Goal: Participate in discussion: Engage in conversation with other users on a specific topic

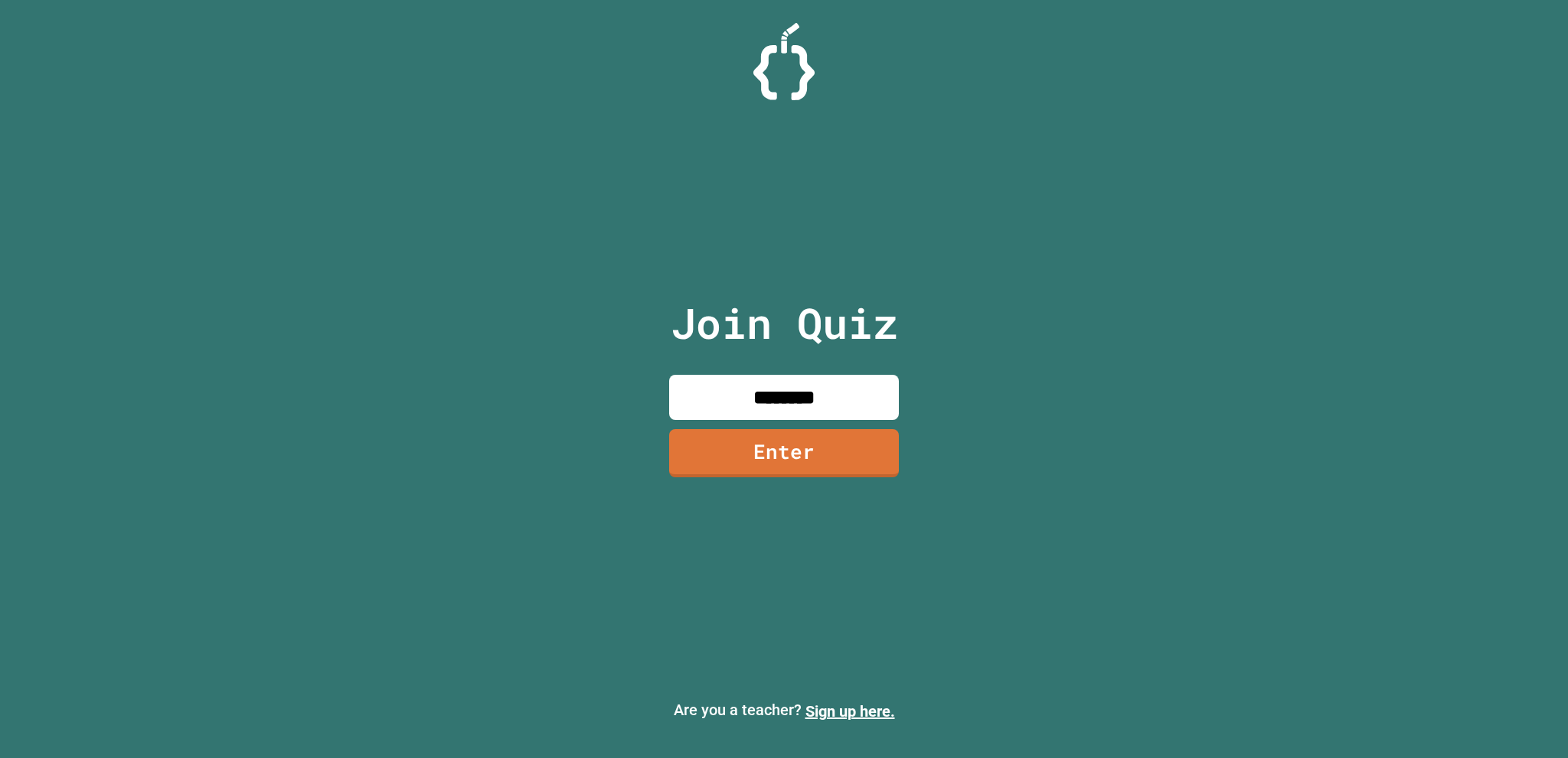
type input "********"
click at [816, 455] on link "Enter" at bounding box center [784, 453] width 229 height 48
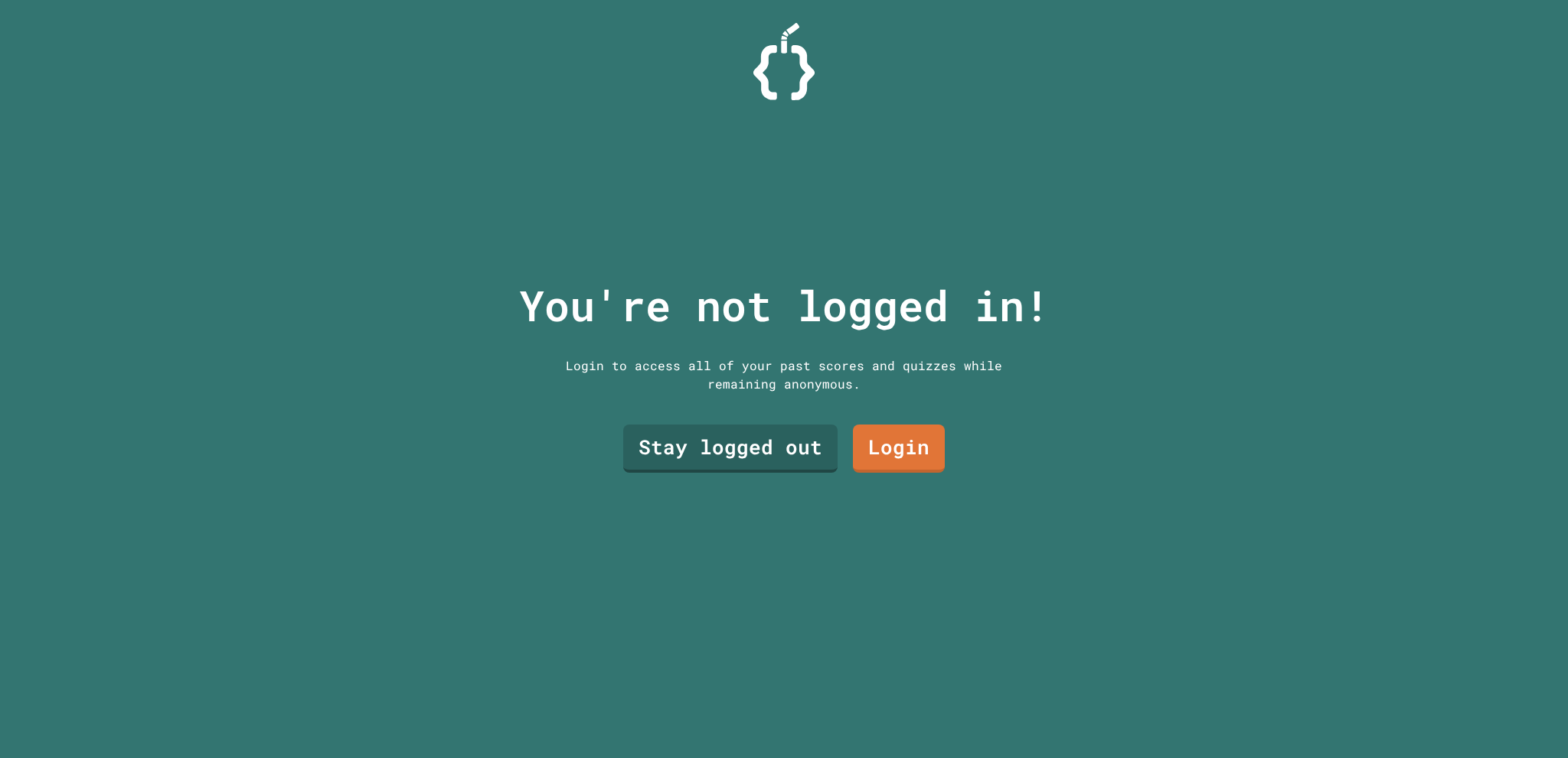
click at [858, 315] on p "You're not logged in!" at bounding box center [784, 306] width 531 height 64
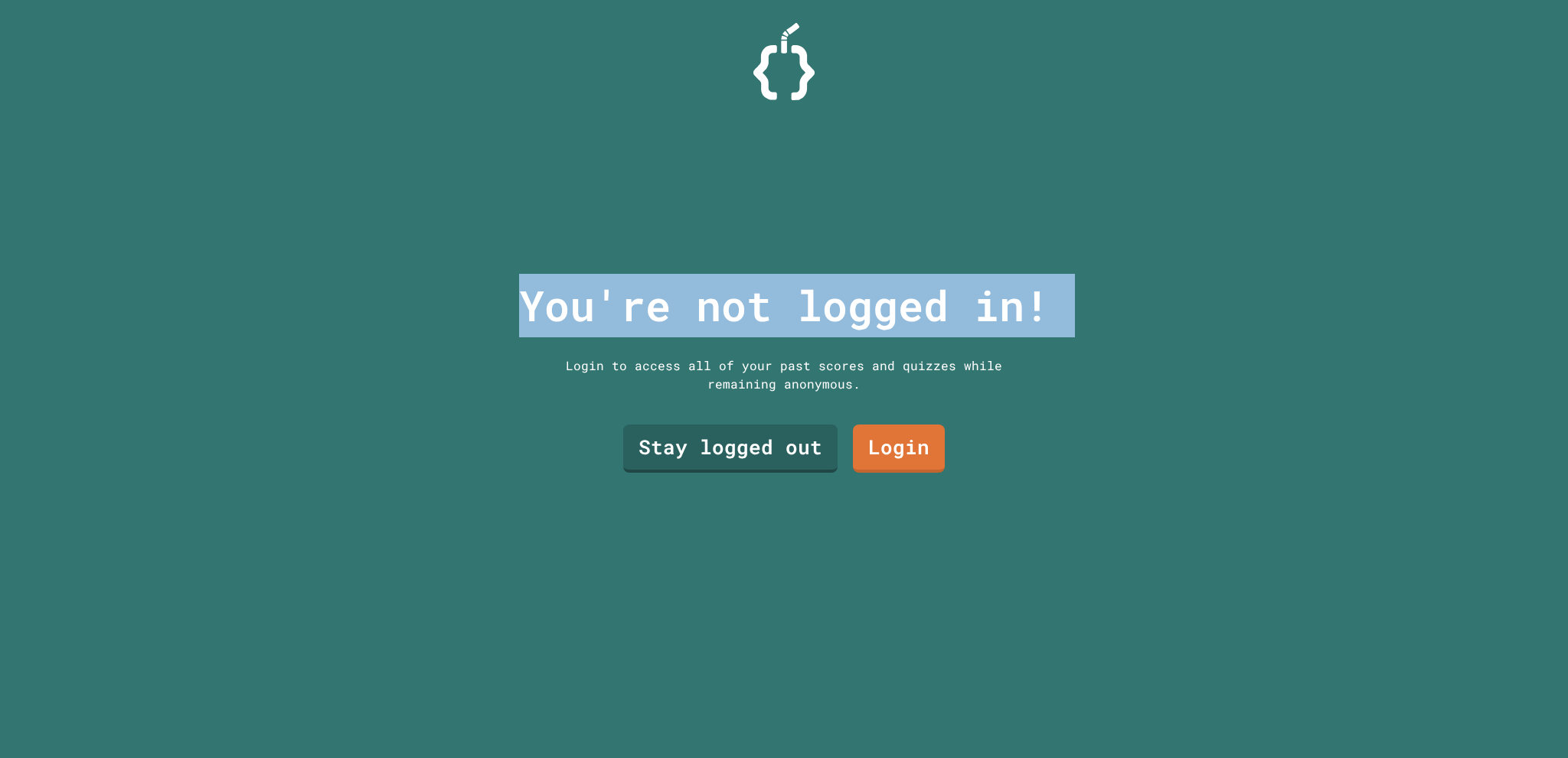
click at [858, 315] on p "You're not logged in!" at bounding box center [784, 306] width 531 height 64
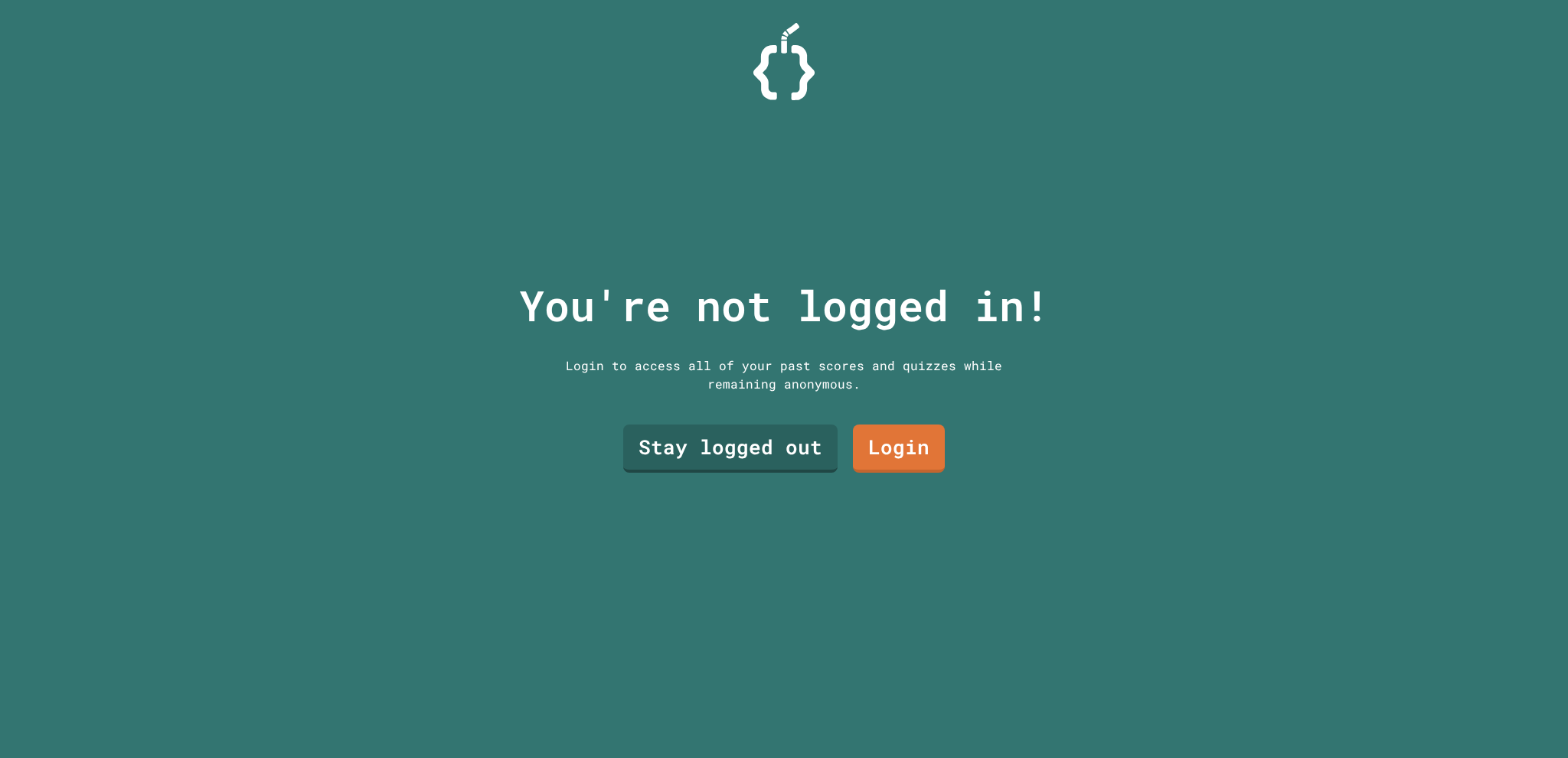
click at [842, 357] on div "Login to access all of your past scores and quizzes while remaining anonymous." at bounding box center [784, 375] width 460 height 37
click at [778, 422] on link "Stay logged out" at bounding box center [730, 447] width 196 height 50
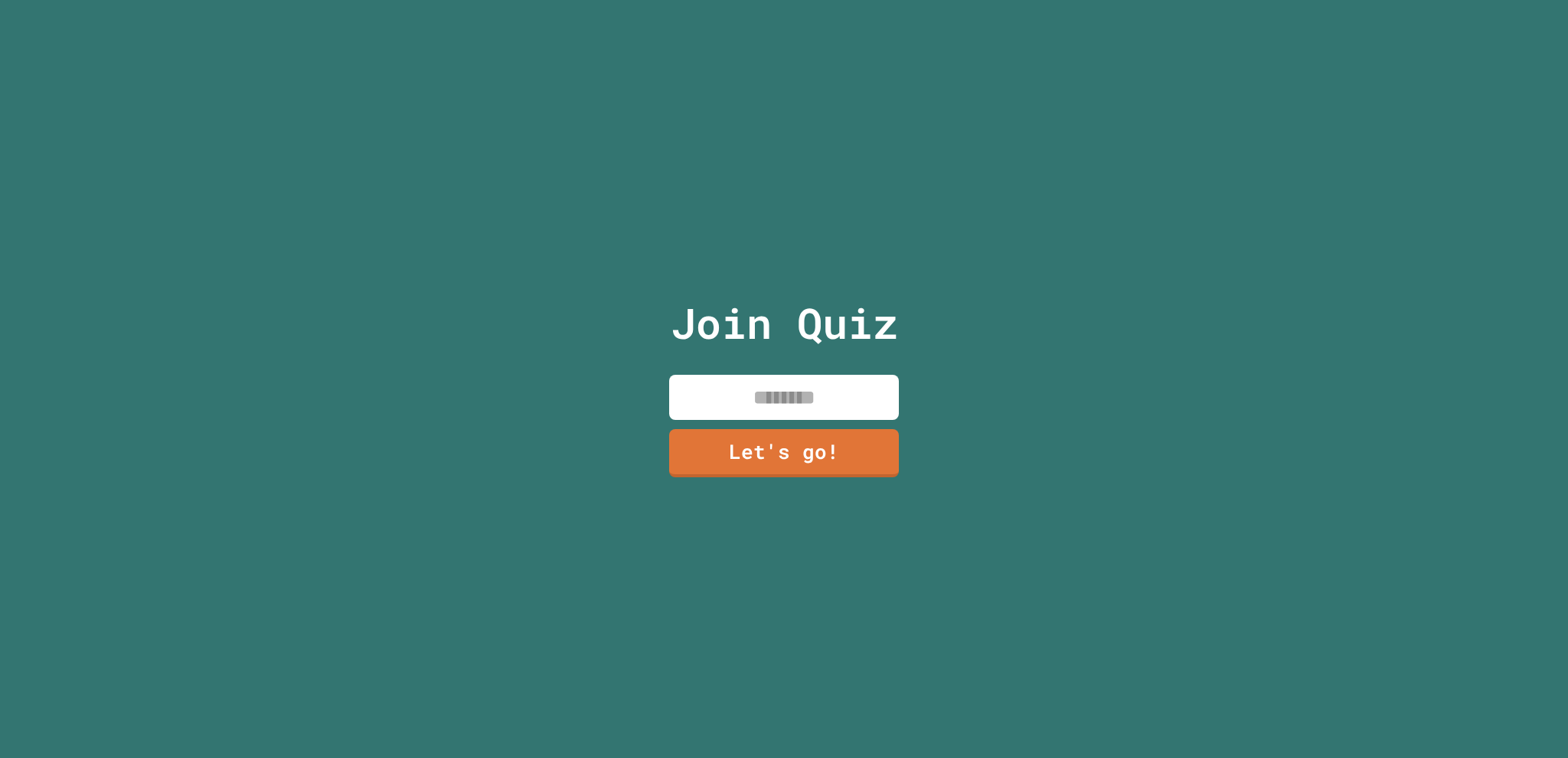
click at [791, 388] on input at bounding box center [784, 397] width 229 height 45
type input "******"
click at [791, 429] on link "Let's go!" at bounding box center [784, 451] width 208 height 50
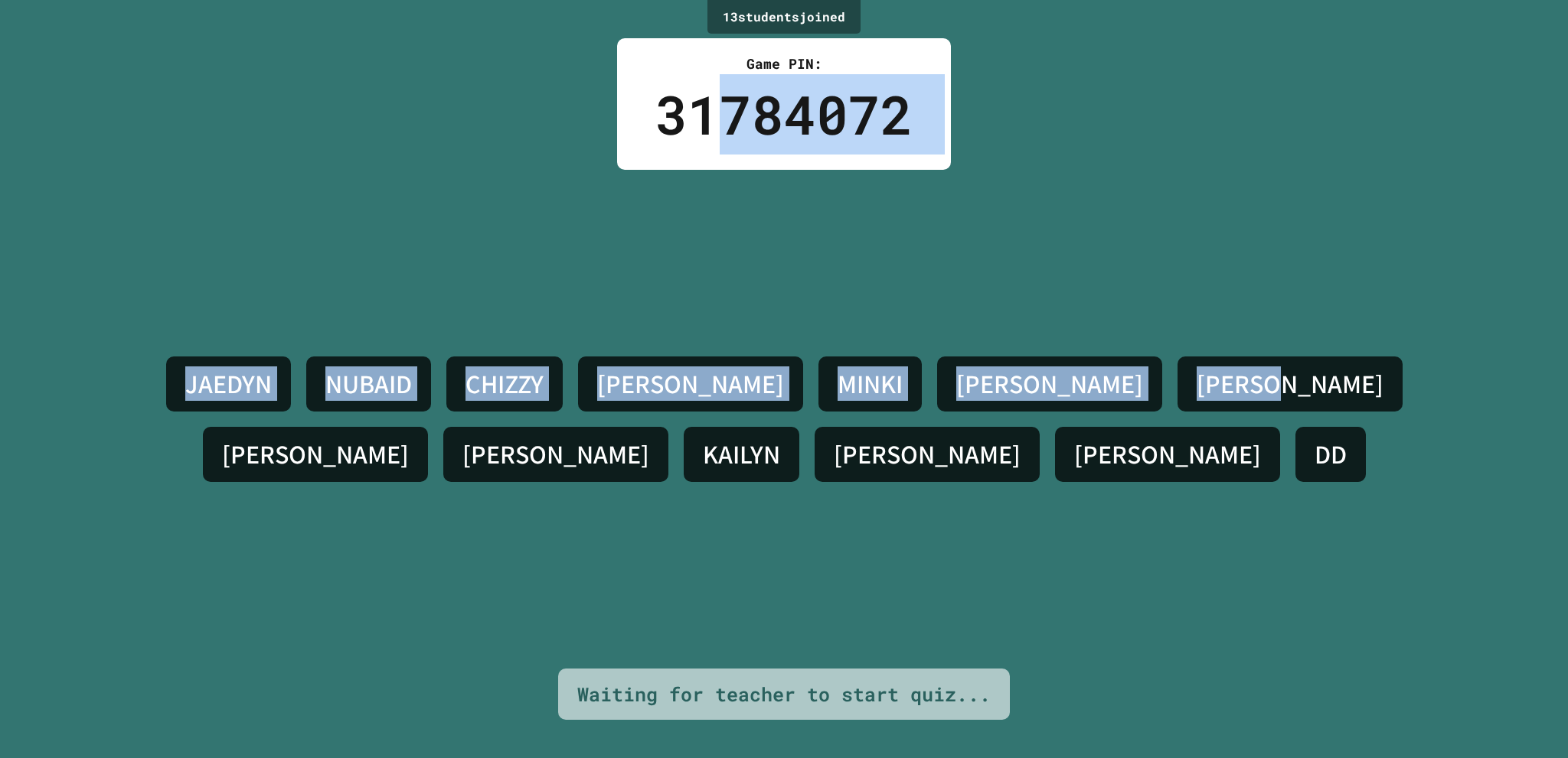
drag, startPoint x: 708, startPoint y: 127, endPoint x: 1009, endPoint y: 127, distance: 301.0
click at [1009, 127] on div "13 student s joined Game PIN: 31784072 [PERSON_NAME] [PERSON_NAME] [DATE][PERSO…" at bounding box center [784, 379] width 1568 height 758
click at [958, 124] on div "13 student s joined Game PIN: 31784072 [PERSON_NAME] [PERSON_NAME] [DATE][PERSO…" at bounding box center [784, 379] width 1568 height 758
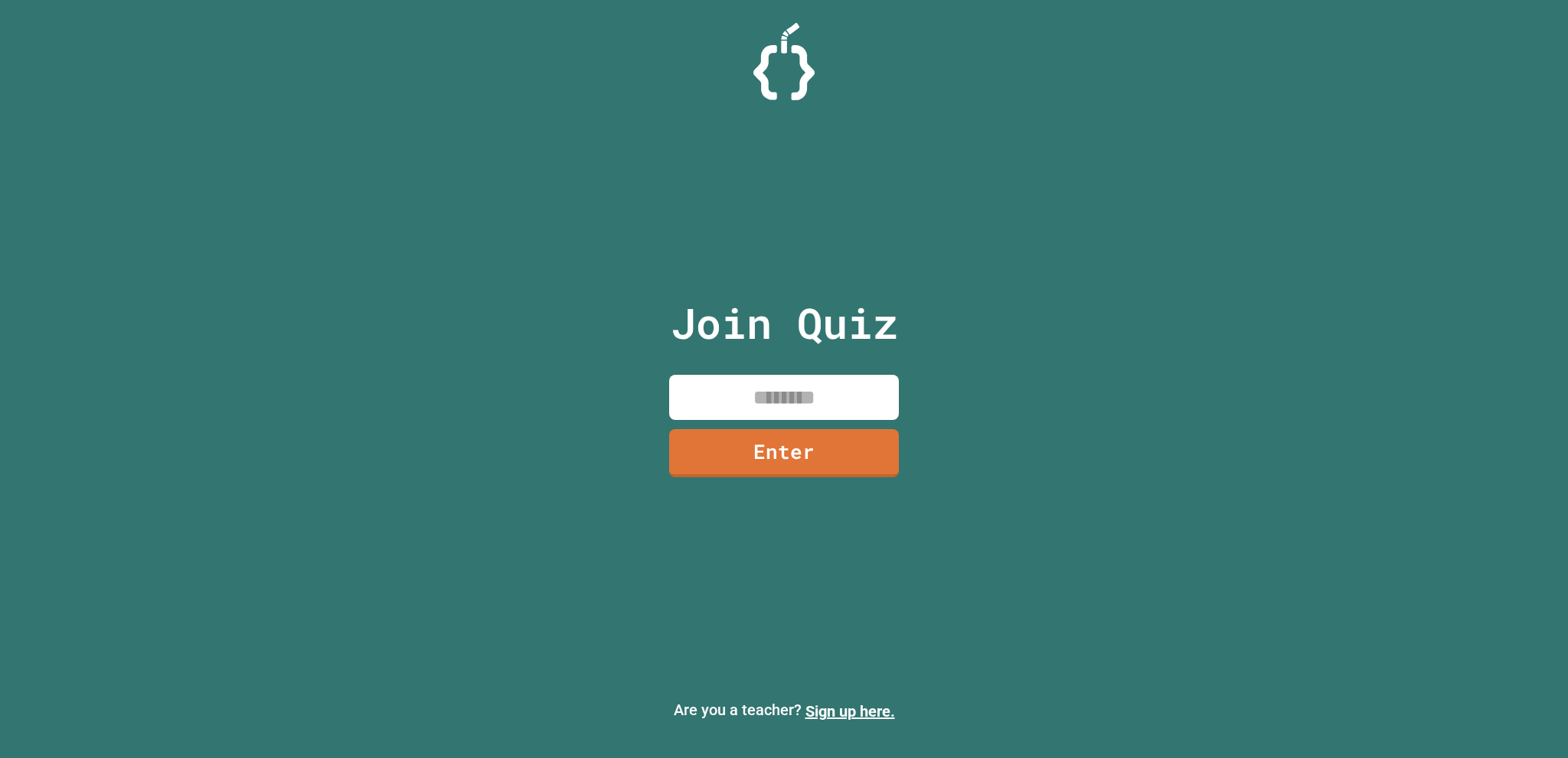
click at [802, 367] on div "Join Quiz Enter" at bounding box center [784, 379] width 258 height 682
click at [802, 382] on input at bounding box center [784, 397] width 229 height 45
click at [787, 466] on link "Enter" at bounding box center [784, 451] width 210 height 50
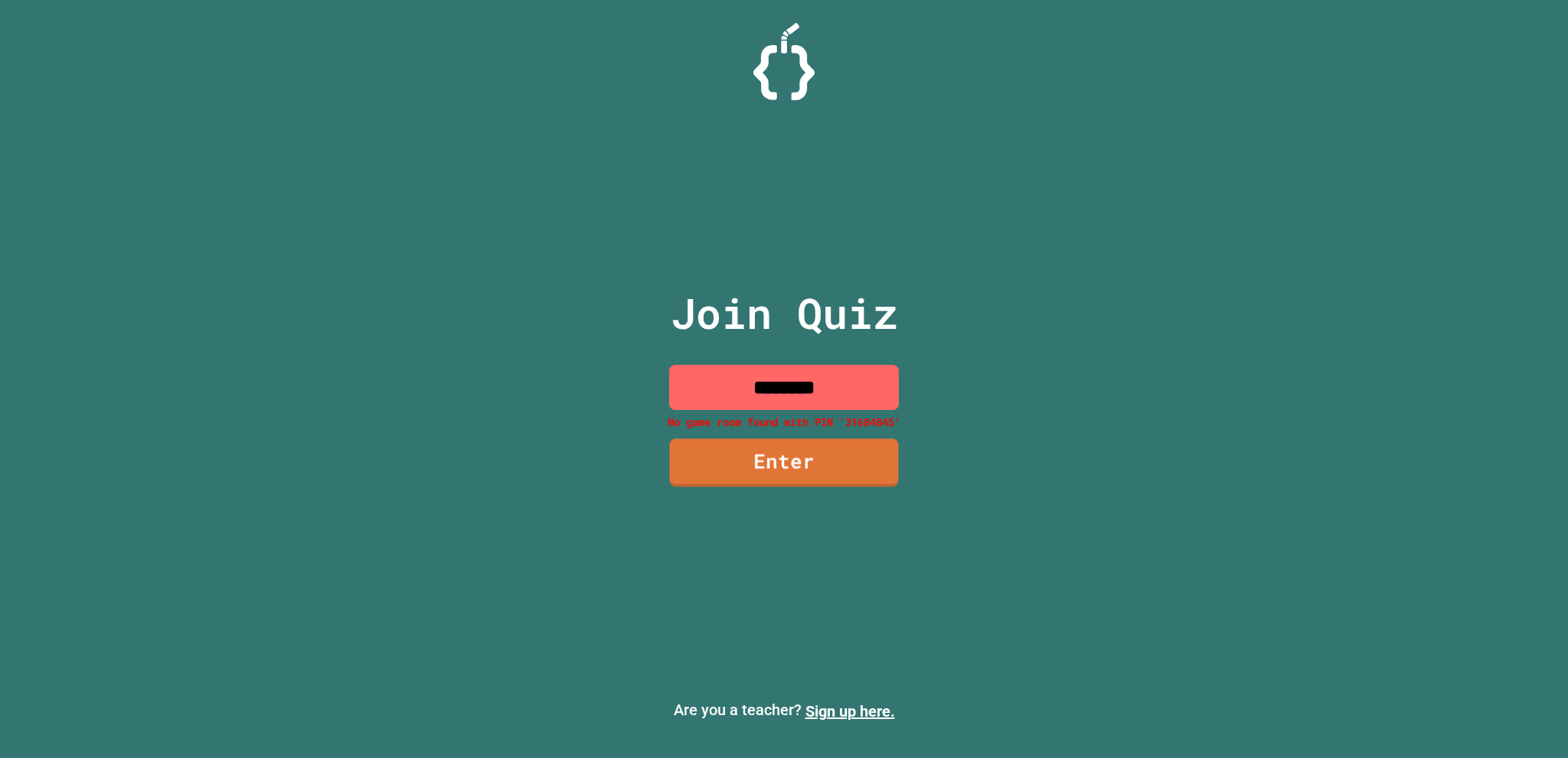
click at [835, 385] on input "********" at bounding box center [784, 387] width 229 height 45
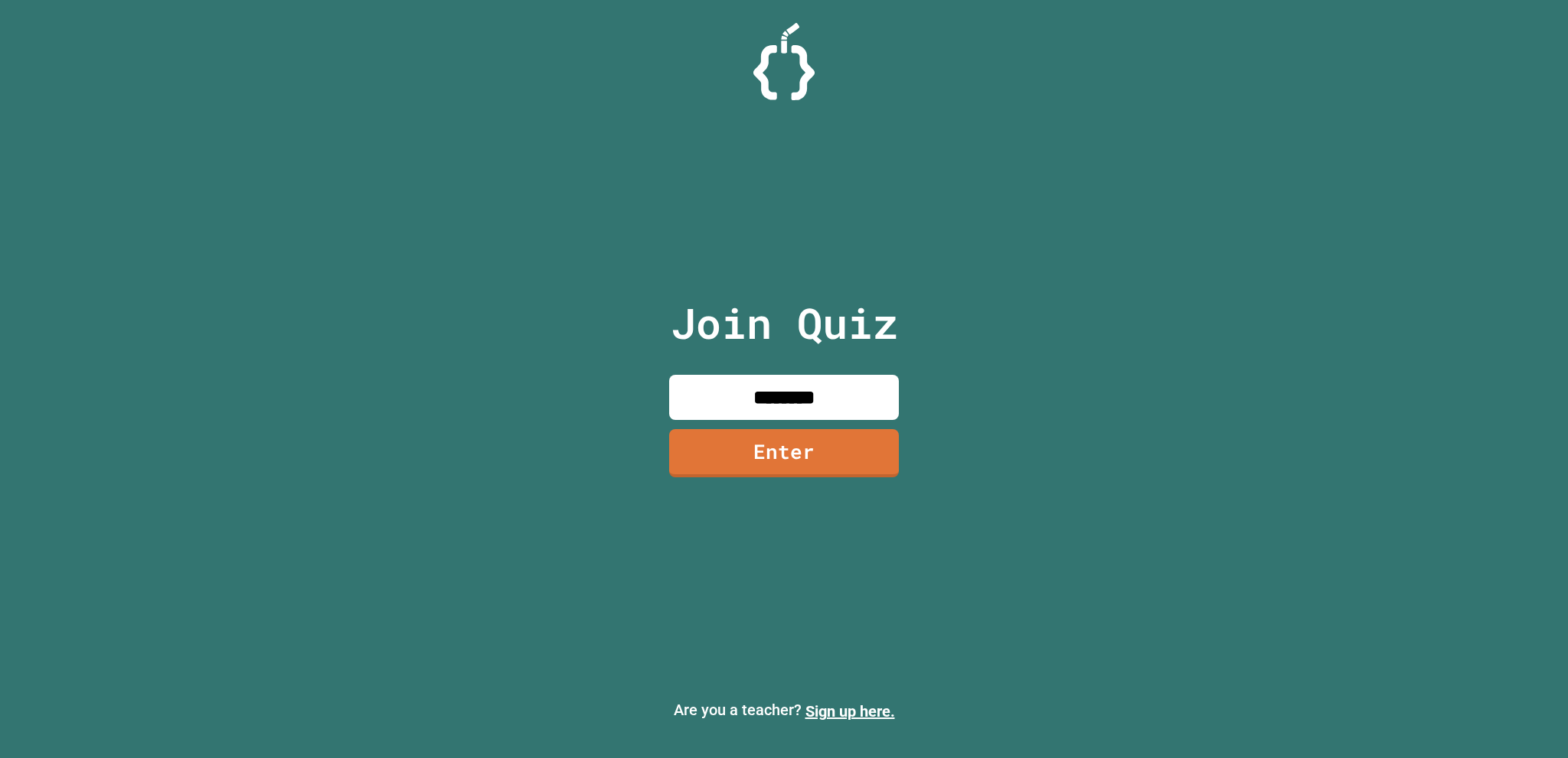
type input "********"
click at [788, 461] on link "Enter" at bounding box center [784, 453] width 229 height 48
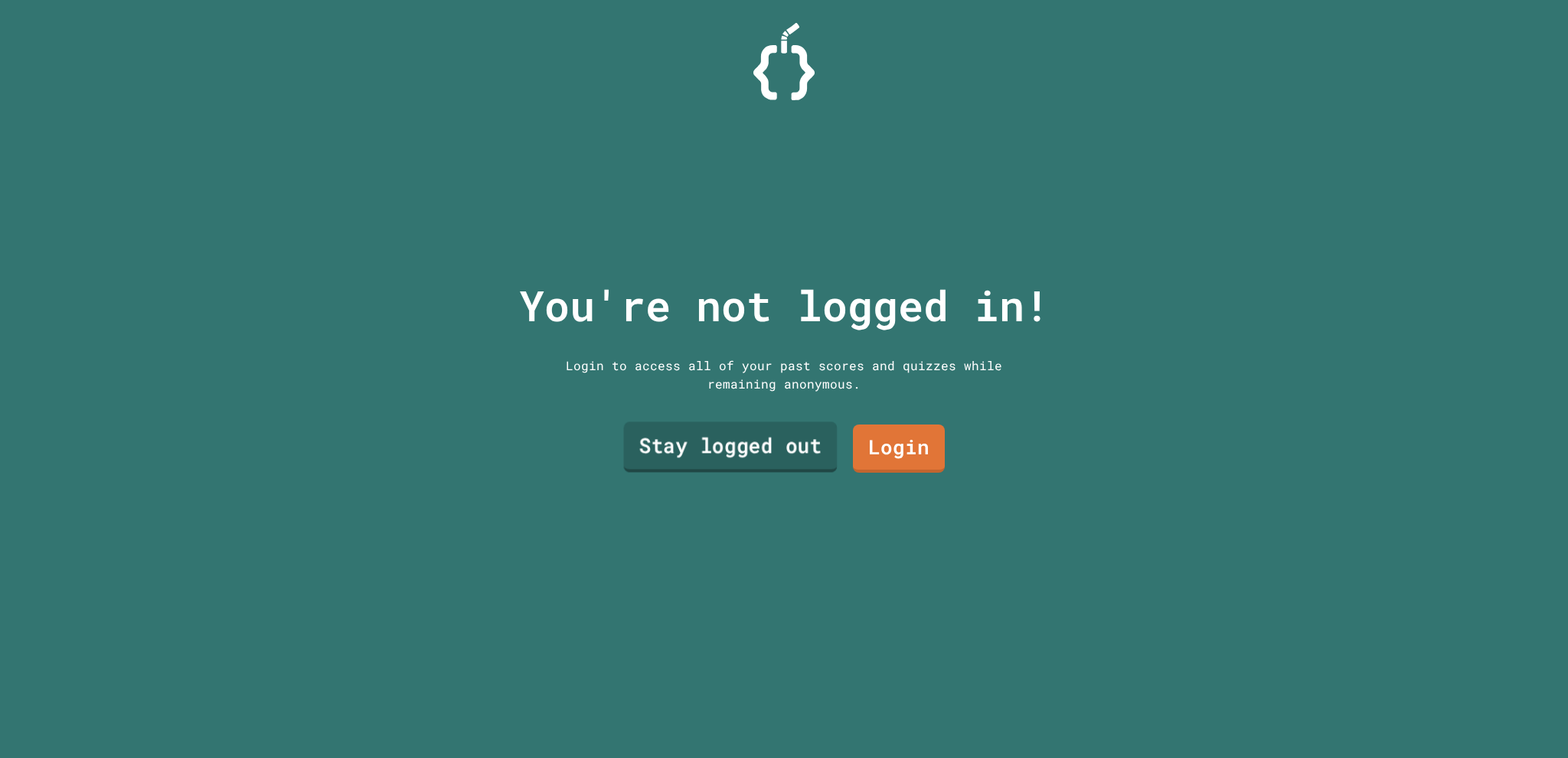
click at [787, 442] on link "Stay logged out" at bounding box center [731, 448] width 214 height 50
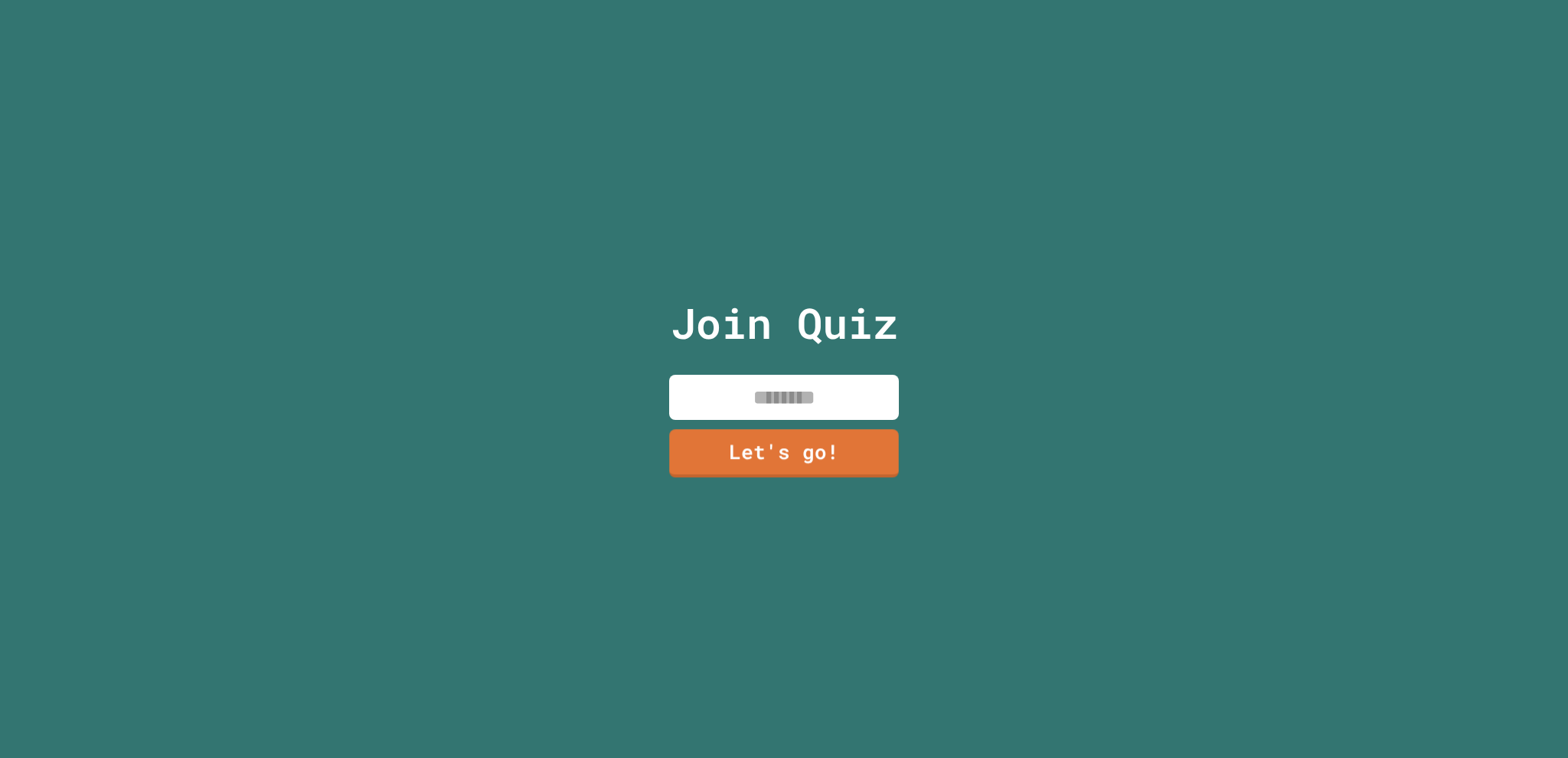
click at [789, 392] on input at bounding box center [784, 397] width 229 height 45
type input "******"
click at [785, 438] on link "Let's go!" at bounding box center [784, 451] width 211 height 50
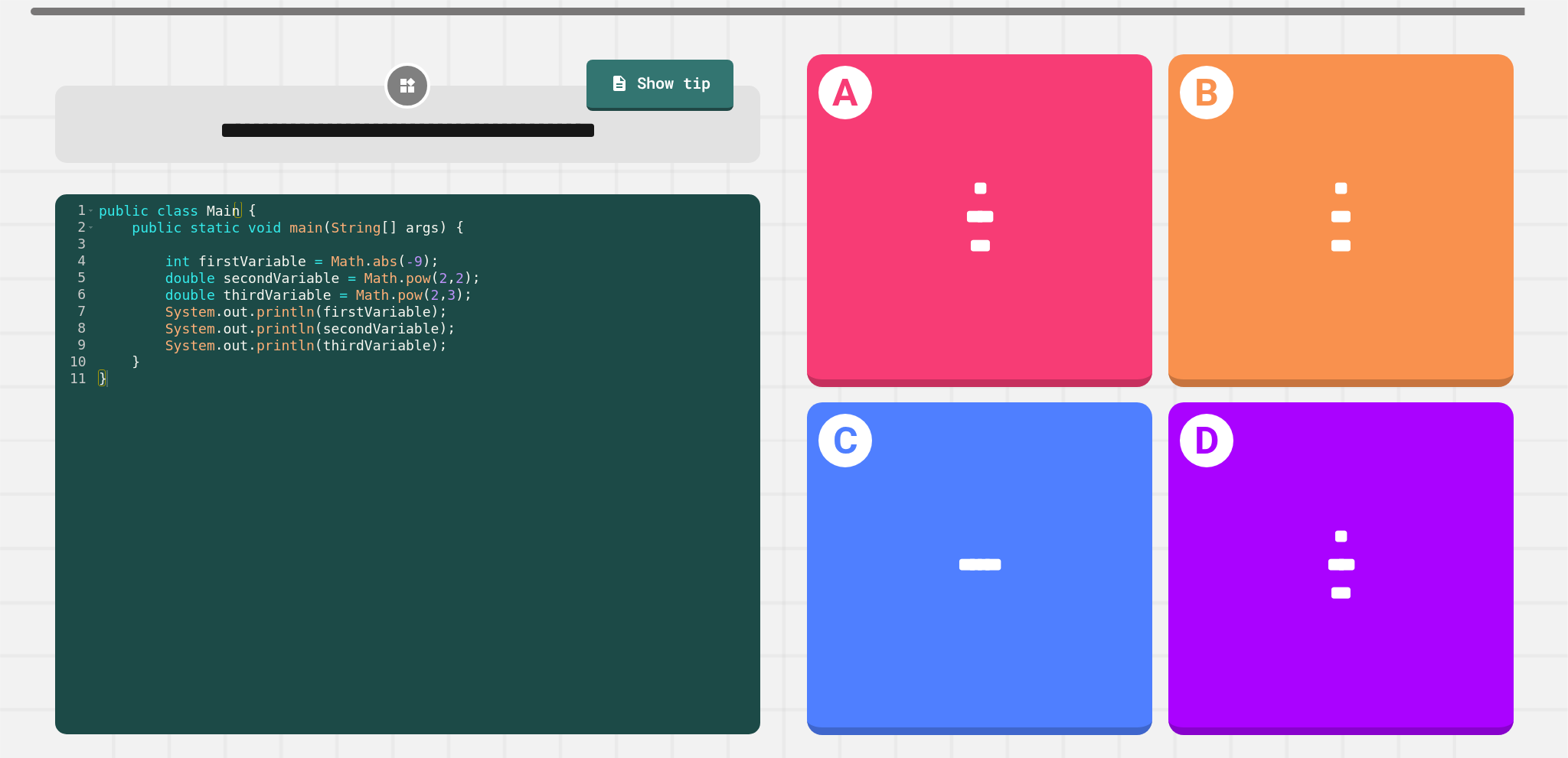
type textarea "**********"
click at [487, 330] on div "public class Main { public static void main ( String [ ] args ) { int firstVari…" at bounding box center [424, 463] width 657 height 522
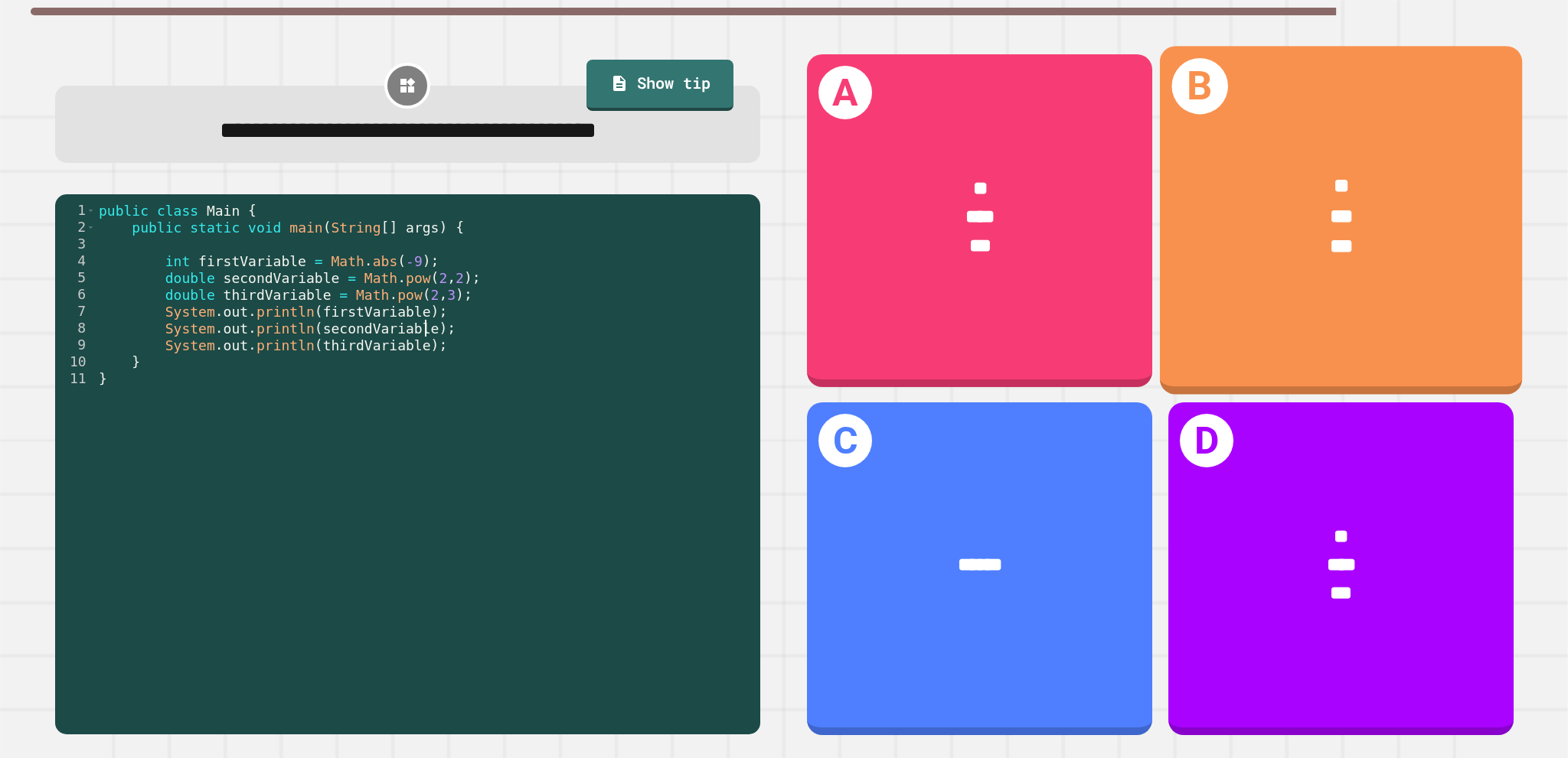
click at [1216, 281] on div "** *** ***" at bounding box center [1339, 217] width 362 height 169
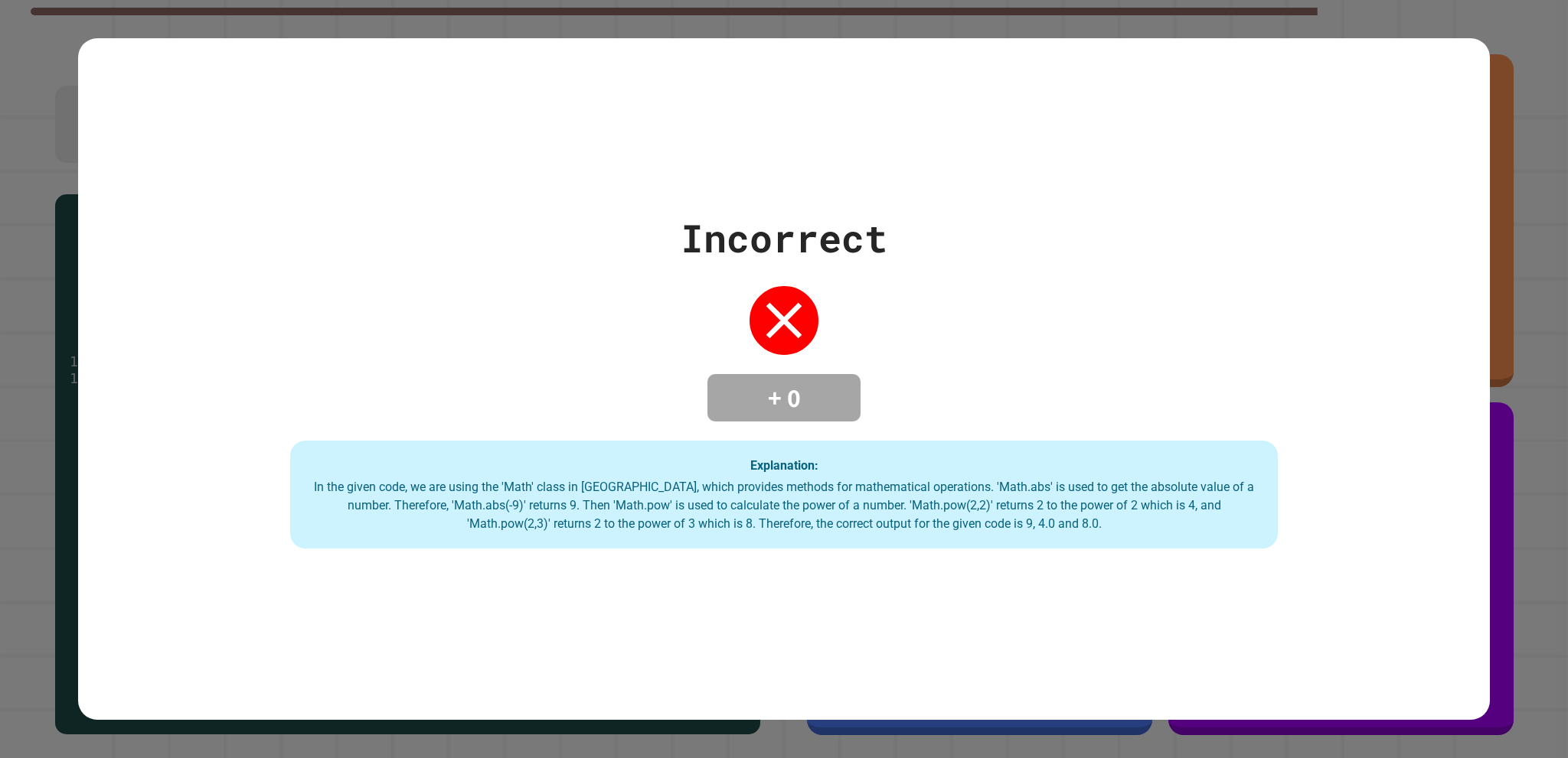
click at [764, 411] on div "+ 0" at bounding box center [784, 398] width 153 height 47
click at [757, 478] on div "In the given code, we are using the 'Math' class in Java, which provides method…" at bounding box center [784, 506] width 957 height 55
click at [755, 501] on div "In the given code, we are using the 'Math' class in Java, which provides method…" at bounding box center [784, 506] width 957 height 55
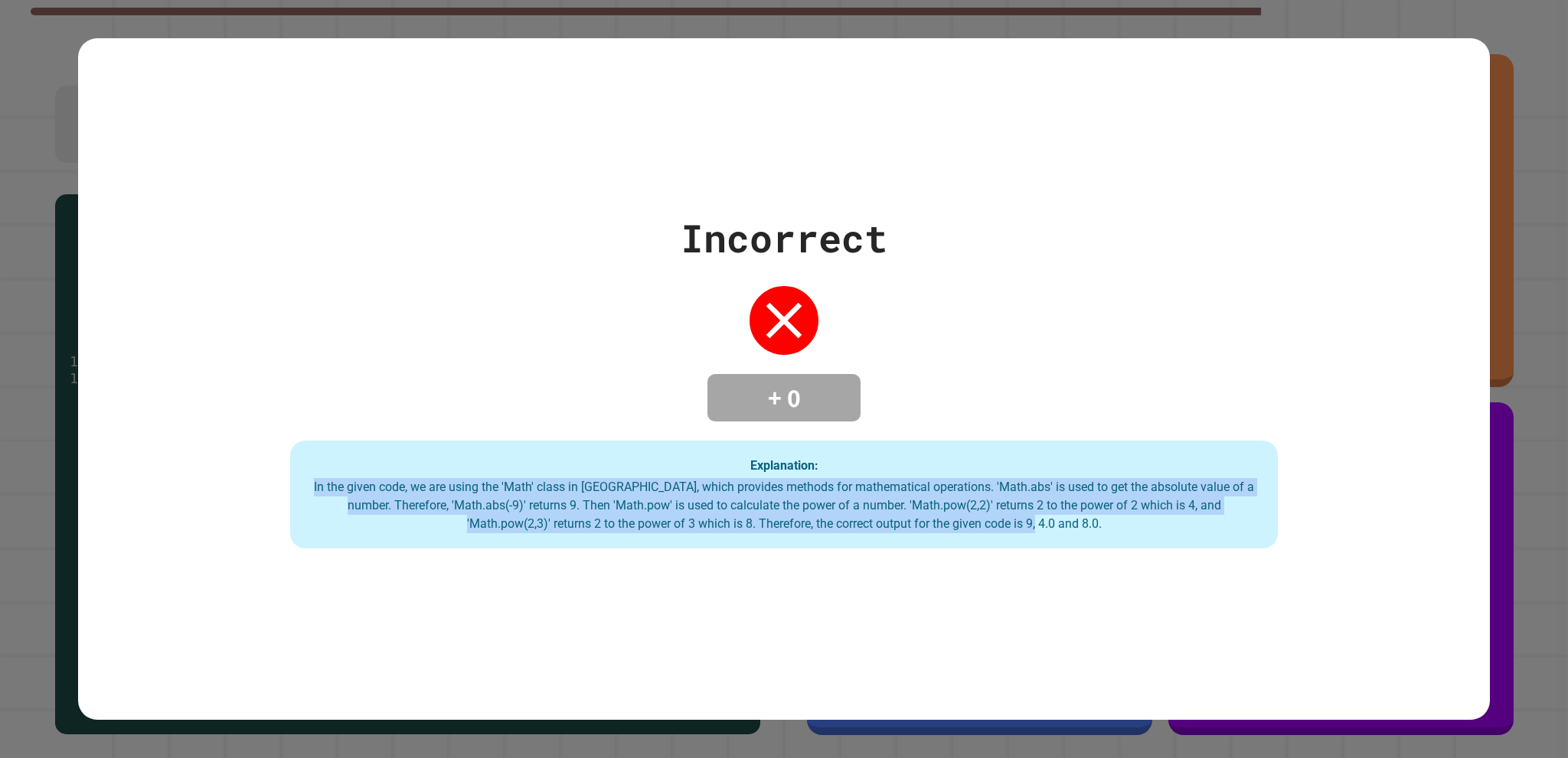
click at [755, 501] on div "In the given code, we are using the 'Math' class in Java, which provides method…" at bounding box center [784, 506] width 957 height 55
click at [770, 519] on div "In the given code, we are using the 'Math' class in Java, which provides method…" at bounding box center [784, 506] width 957 height 55
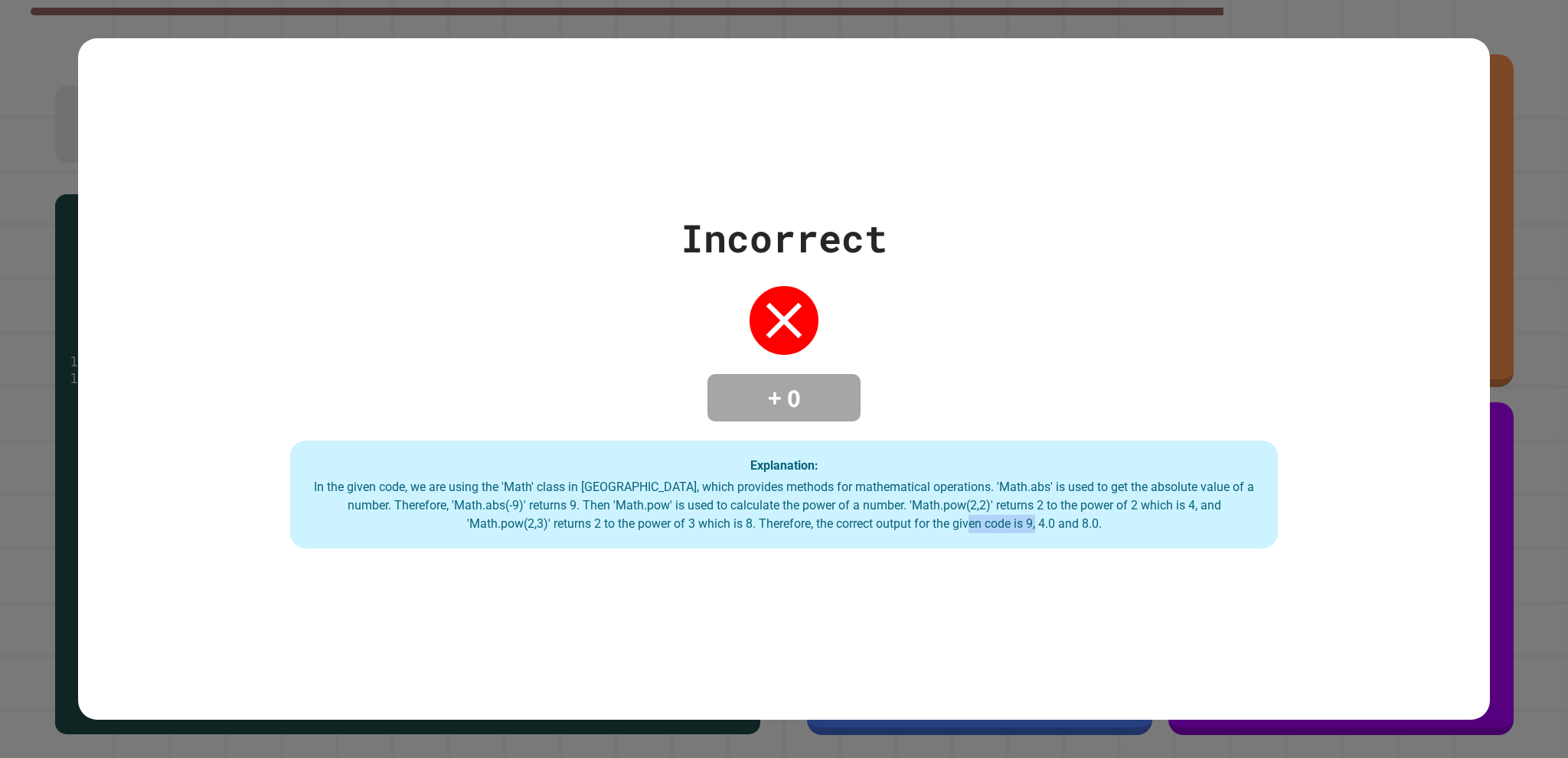
drag, startPoint x: 993, startPoint y: 516, endPoint x: 1130, endPoint y: 520, distance: 137.1
click at [1130, 520] on div "In the given code, we are using the 'Math' class in Java, which provides method…" at bounding box center [784, 506] width 957 height 55
click at [1129, 521] on div "In the given code, we are using the 'Math' class in Java, which provides method…" at bounding box center [784, 506] width 957 height 55
drag, startPoint x: 1104, startPoint y: 523, endPoint x: 1004, endPoint y: 543, distance: 102.0
click at [1004, 543] on div "Explanation: In the given code, we are using the 'Math' class in Java, which pr…" at bounding box center [784, 495] width 988 height 109
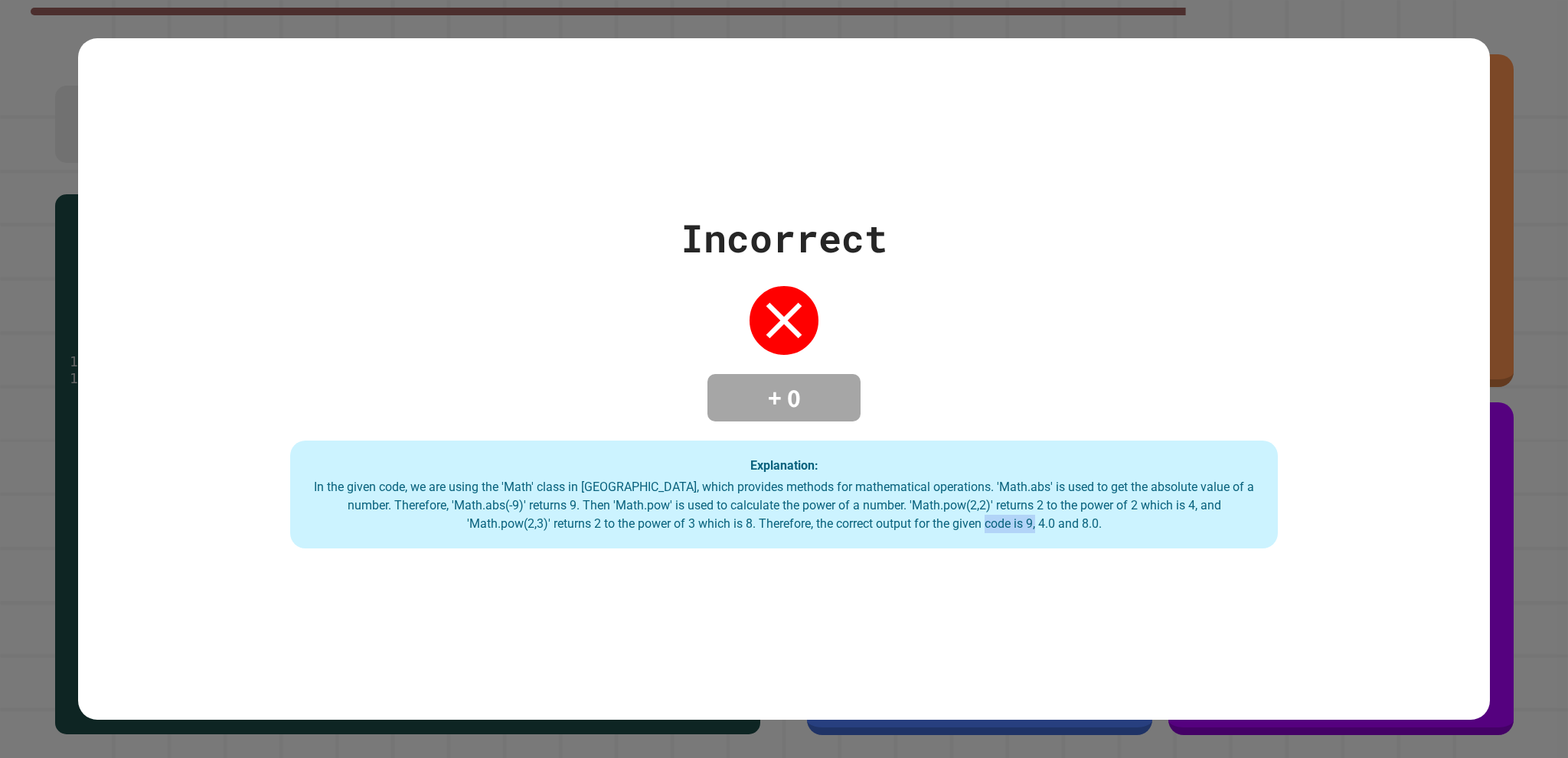
click at [1004, 542] on div "Explanation: In the given code, we are using the 'Math' class in Java, which pr…" at bounding box center [784, 495] width 988 height 109
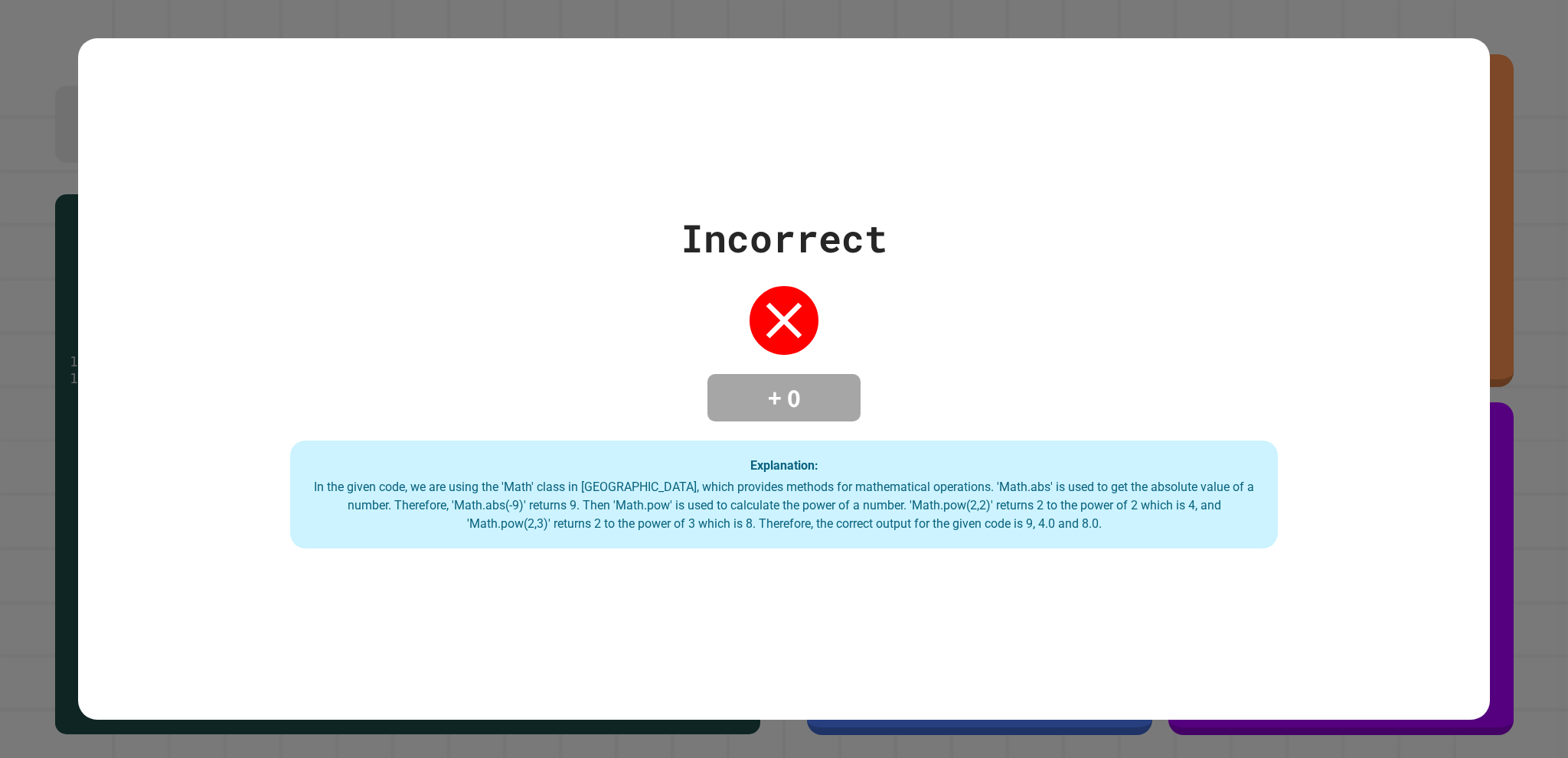
drag, startPoint x: 1311, startPoint y: 348, endPoint x: 1168, endPoint y: 392, distance: 149.6
click at [1168, 392] on div "Incorrect + 0 Explanation: In the given code, we are using the 'Math' class in …" at bounding box center [784, 379] width 1411 height 340
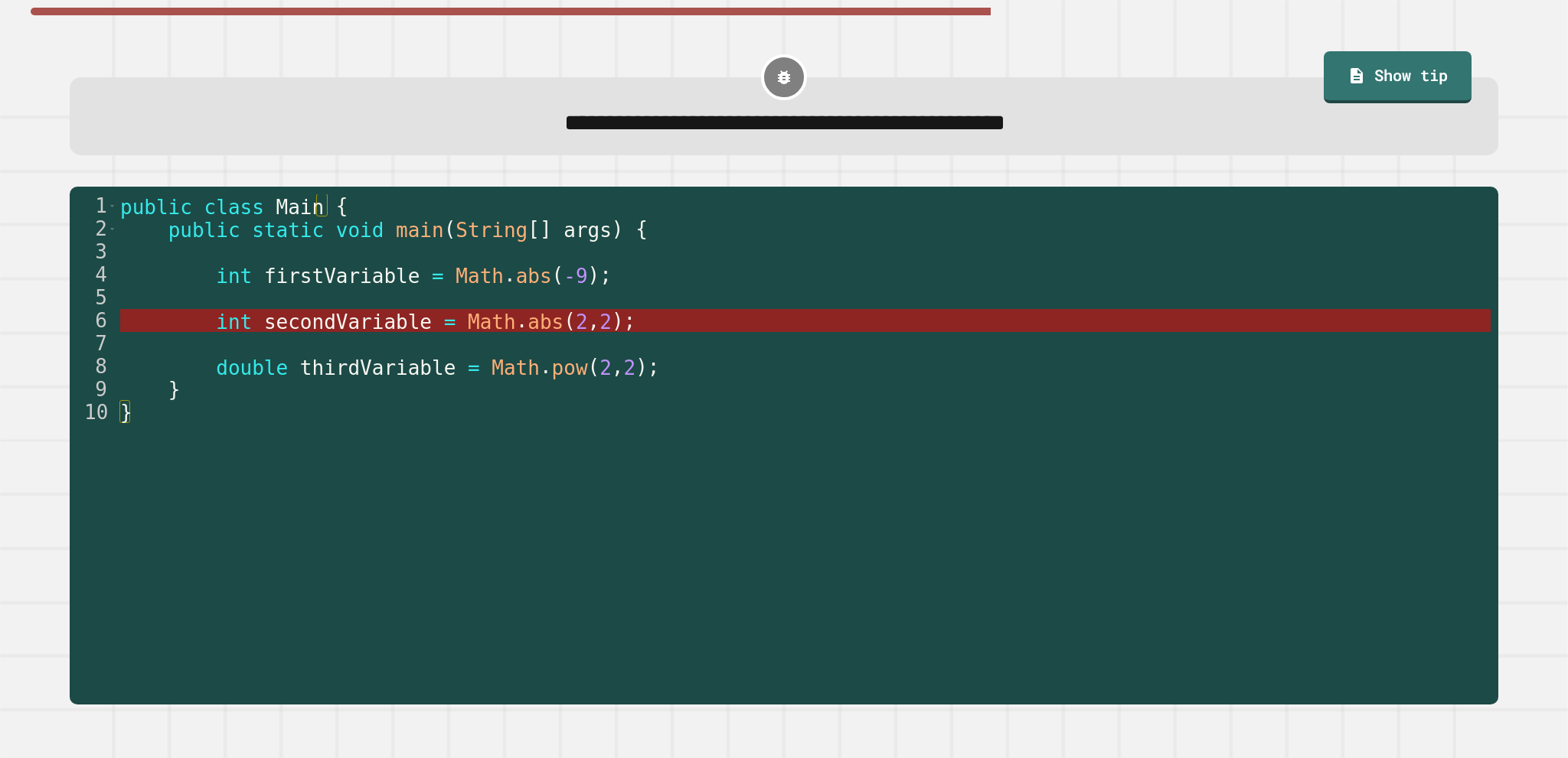
click at [467, 324] on span "Math" at bounding box center [491, 321] width 48 height 23
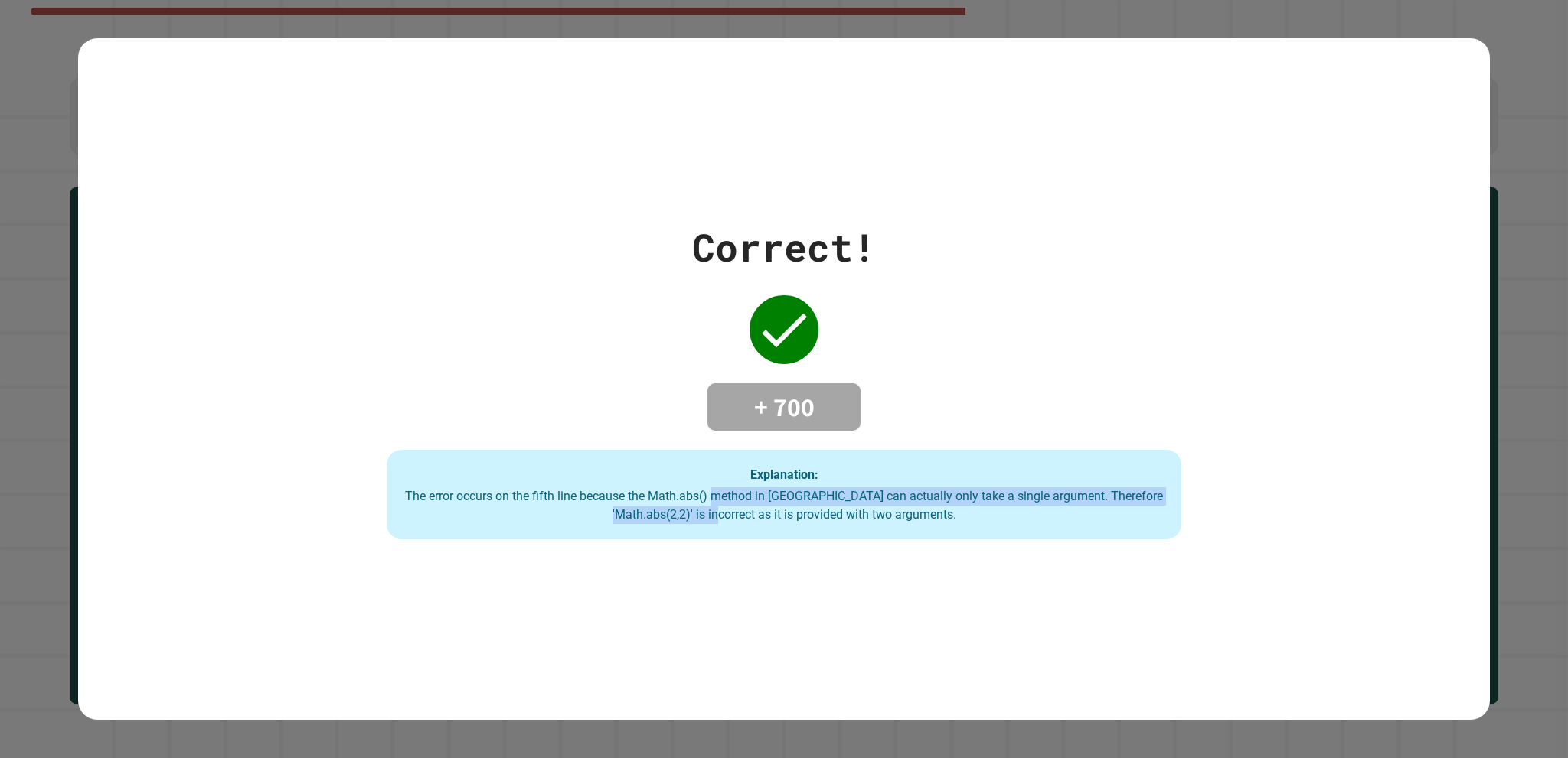
drag, startPoint x: 758, startPoint y: 492, endPoint x: 772, endPoint y: 511, distance: 23.6
click at [772, 511] on div "The error occurs on the fifth line because the Math.abs() method in Java can ac…" at bounding box center [784, 506] width 764 height 37
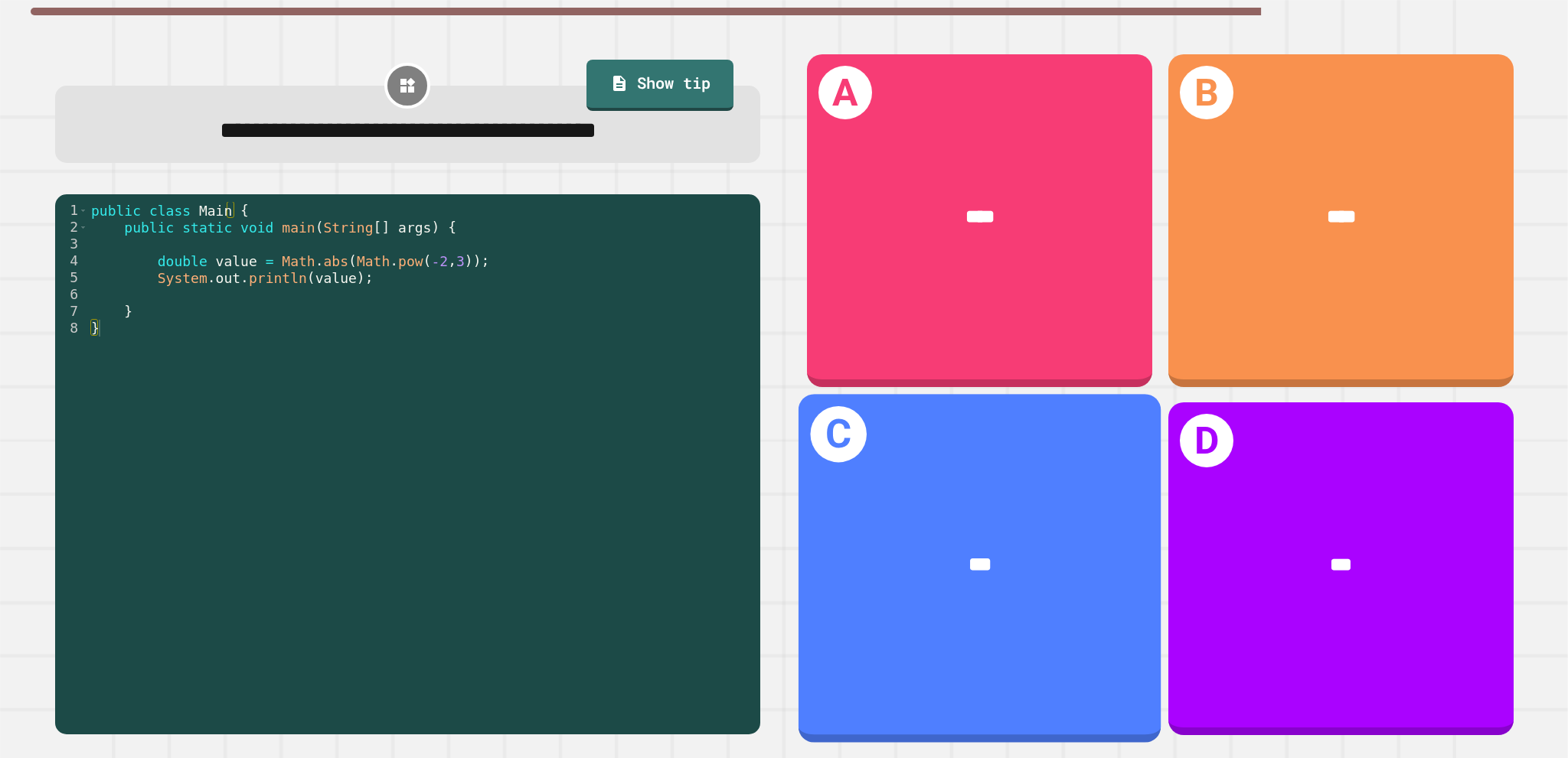
click at [882, 511] on div "***" at bounding box center [979, 565] width 362 height 110
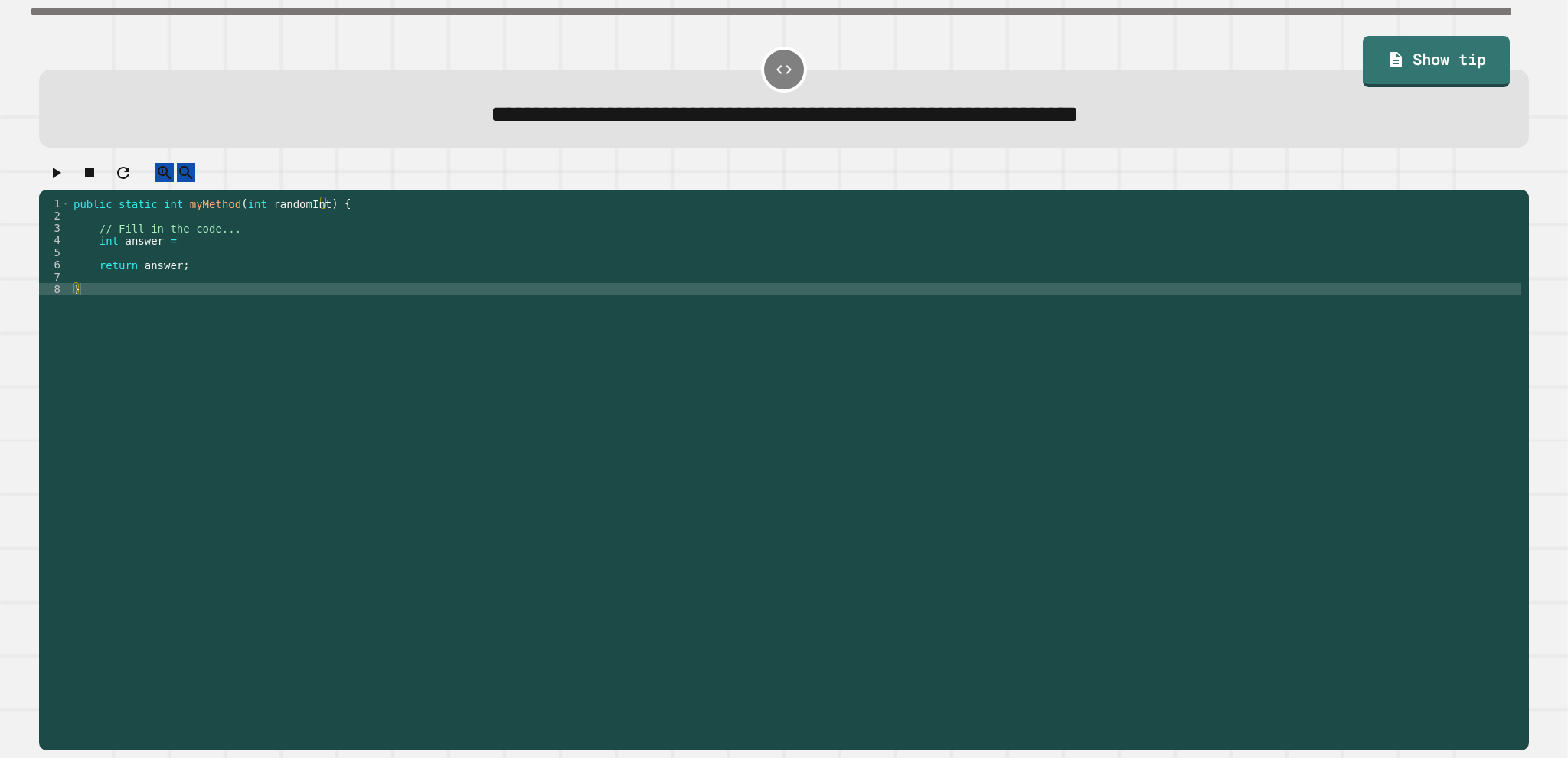
click at [220, 258] on div "public static int myMethod ( int randomInt ) { // Fill in the code... int answe…" at bounding box center [795, 455] width 1451 height 515
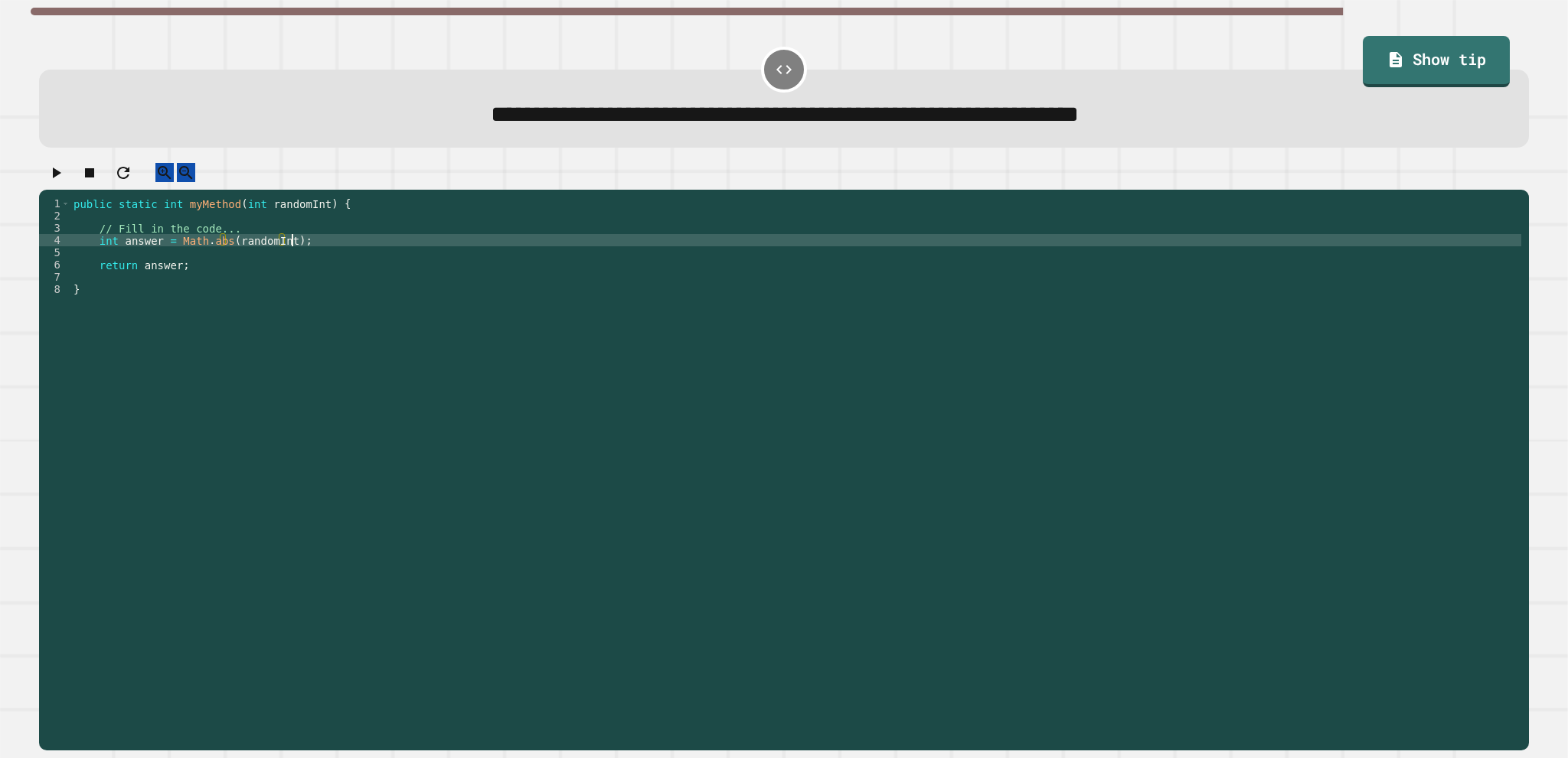
scroll to position [0, 14]
type textarea "**********"
click at [51, 182] on button "button" at bounding box center [55, 173] width 18 height 19
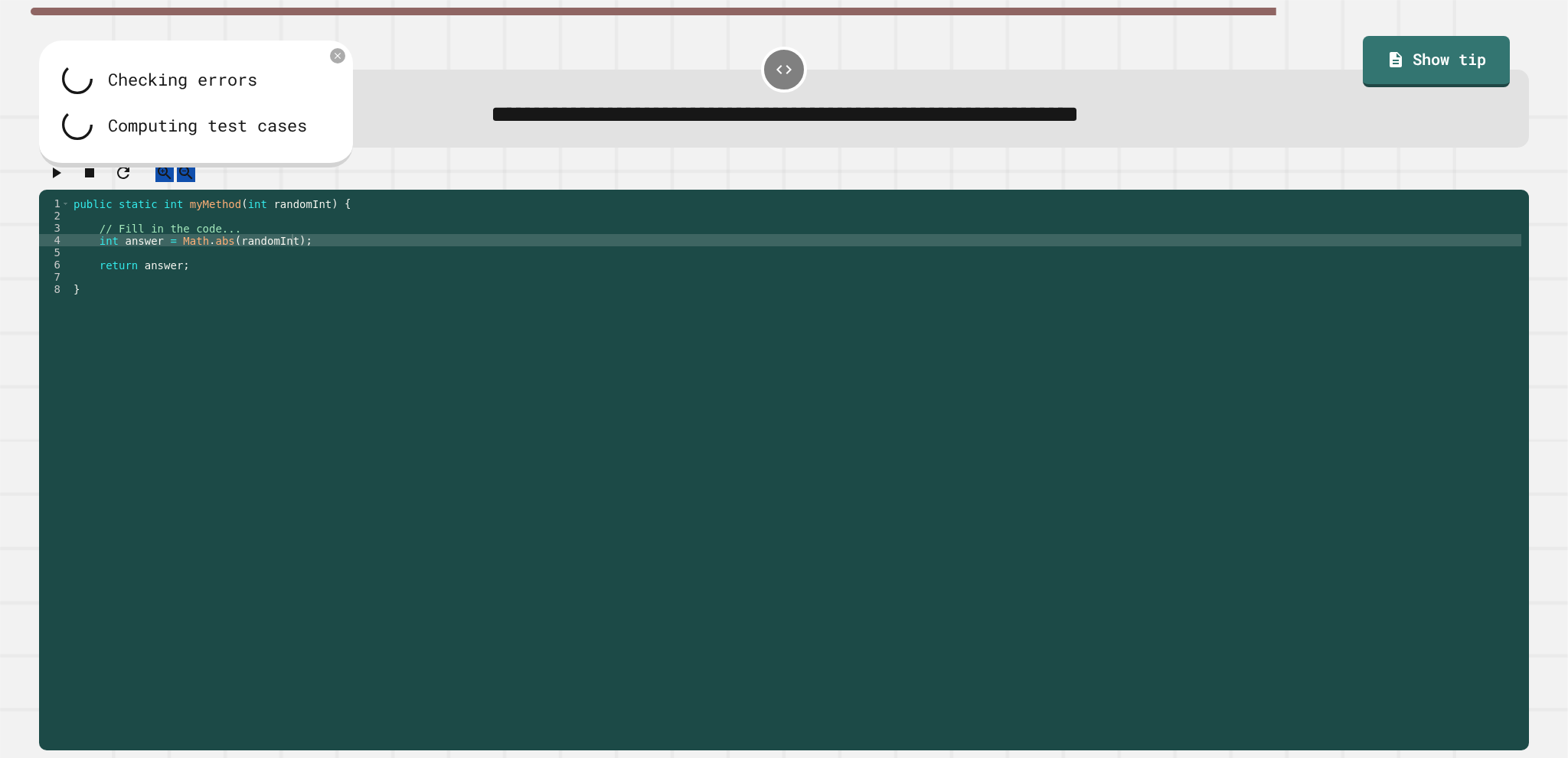
click at [285, 286] on div "public static int myMethod ( int randomInt ) { // Fill in the code... int answe…" at bounding box center [795, 455] width 1451 height 515
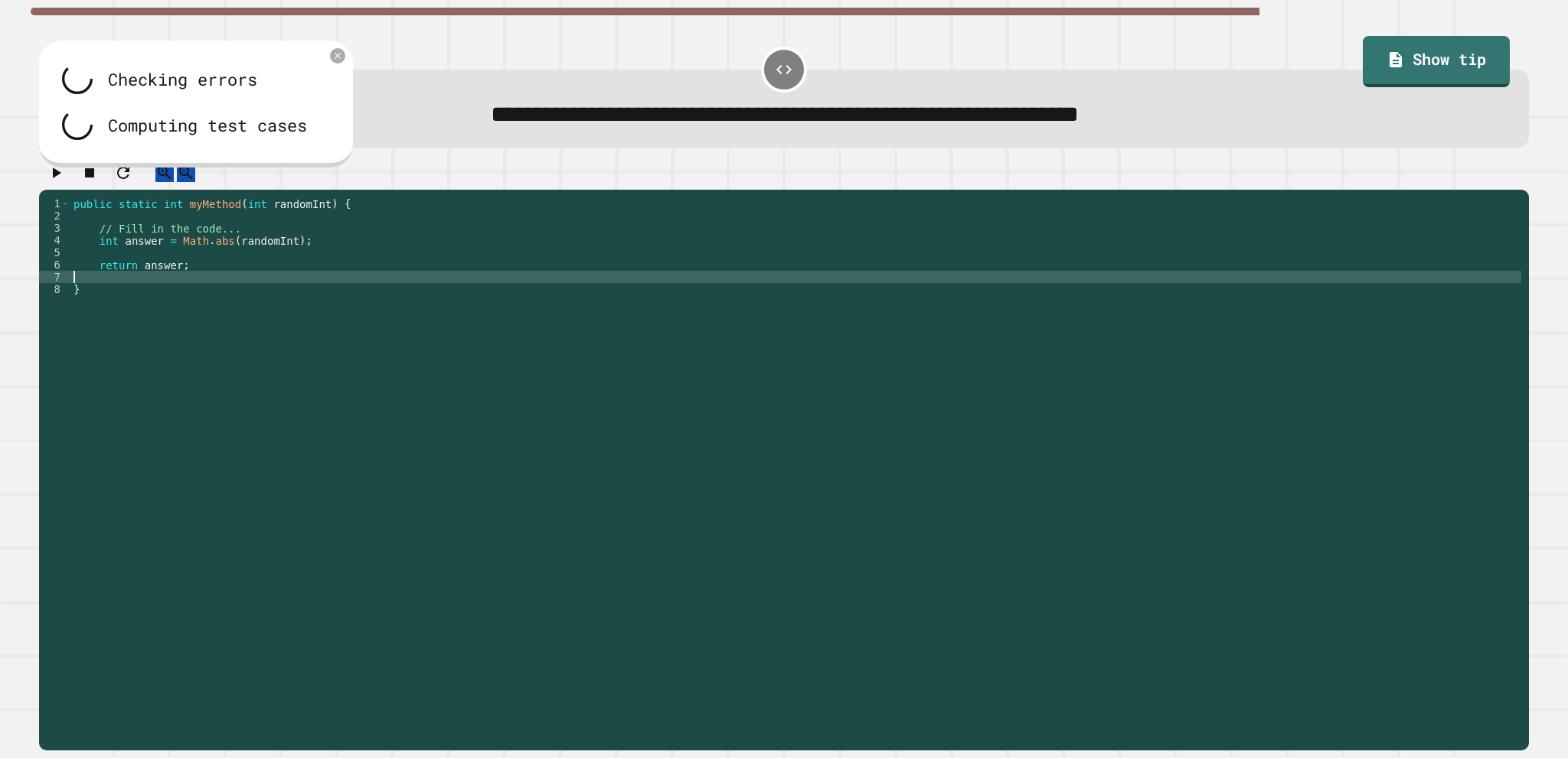
scroll to position [0, 0]
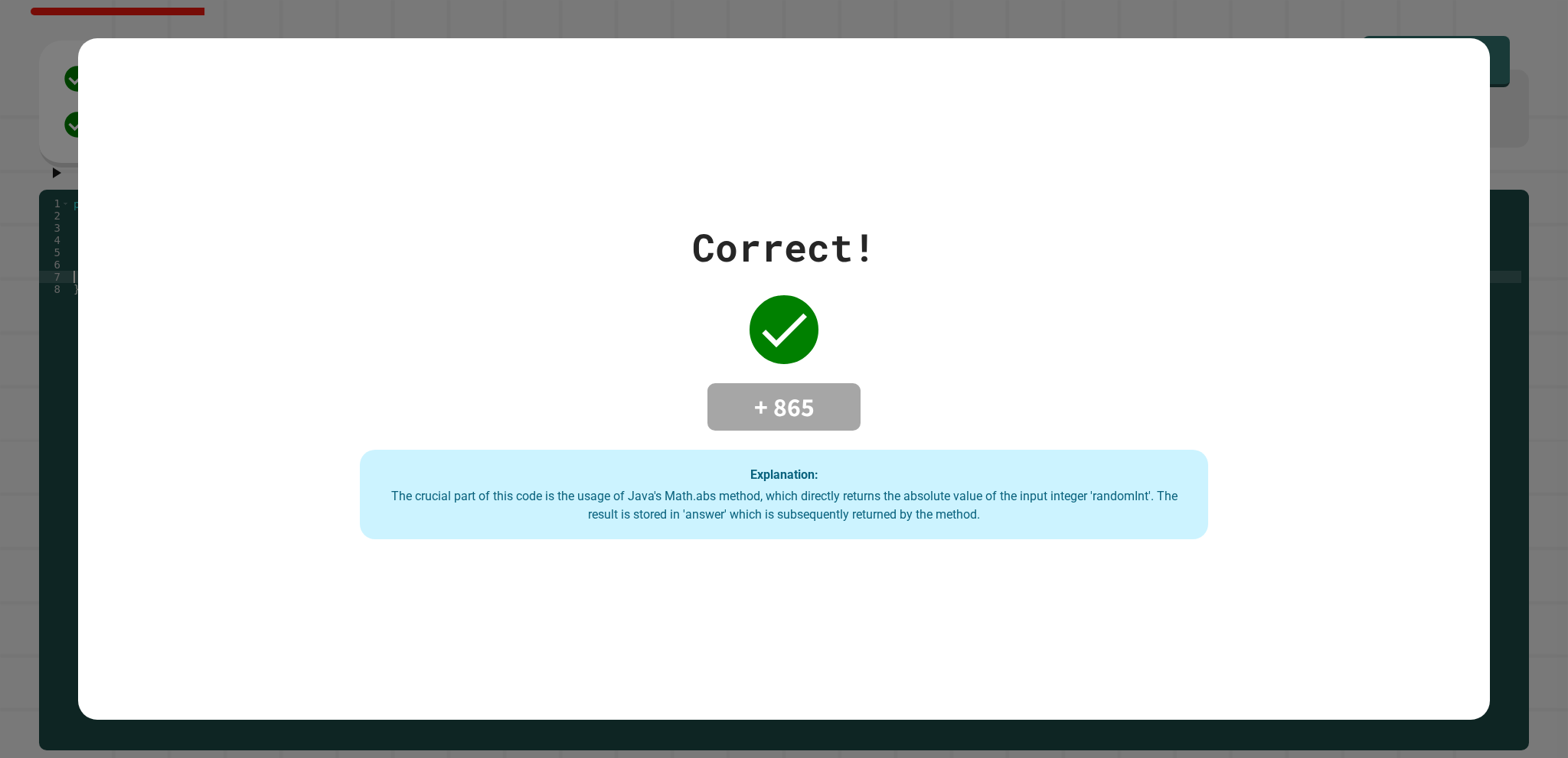
drag, startPoint x: 161, startPoint y: 17, endPoint x: 172, endPoint y: 13, distance: 11.7
click at [172, 13] on div "Correct! + 865 Explanation: The crucial part of this code is the usage of Java'…" at bounding box center [784, 379] width 1568 height 758
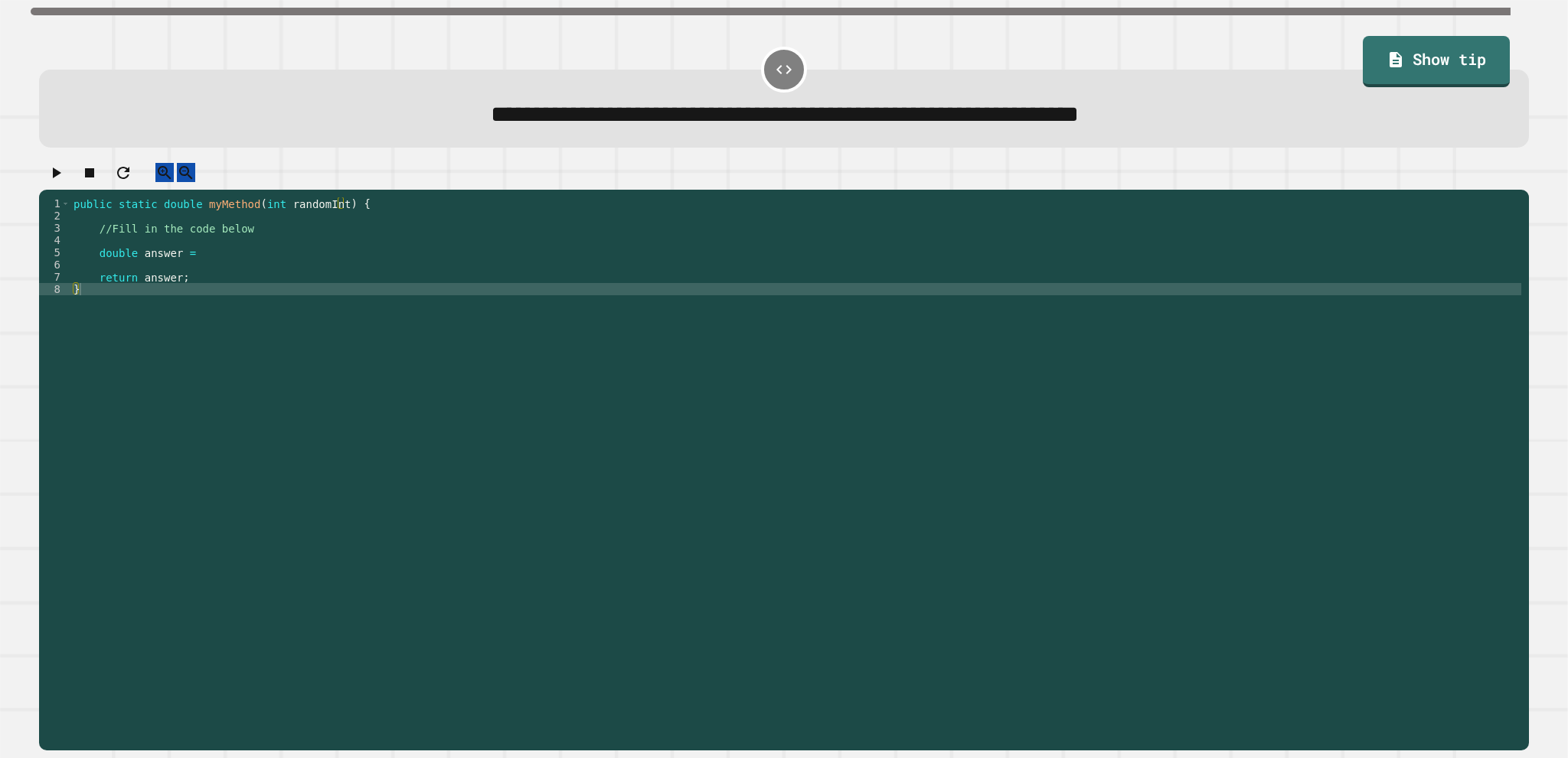
click at [266, 266] on div "public static double myMethod ( int randomInt ) { //Fill in the code below doub…" at bounding box center [795, 455] width 1451 height 515
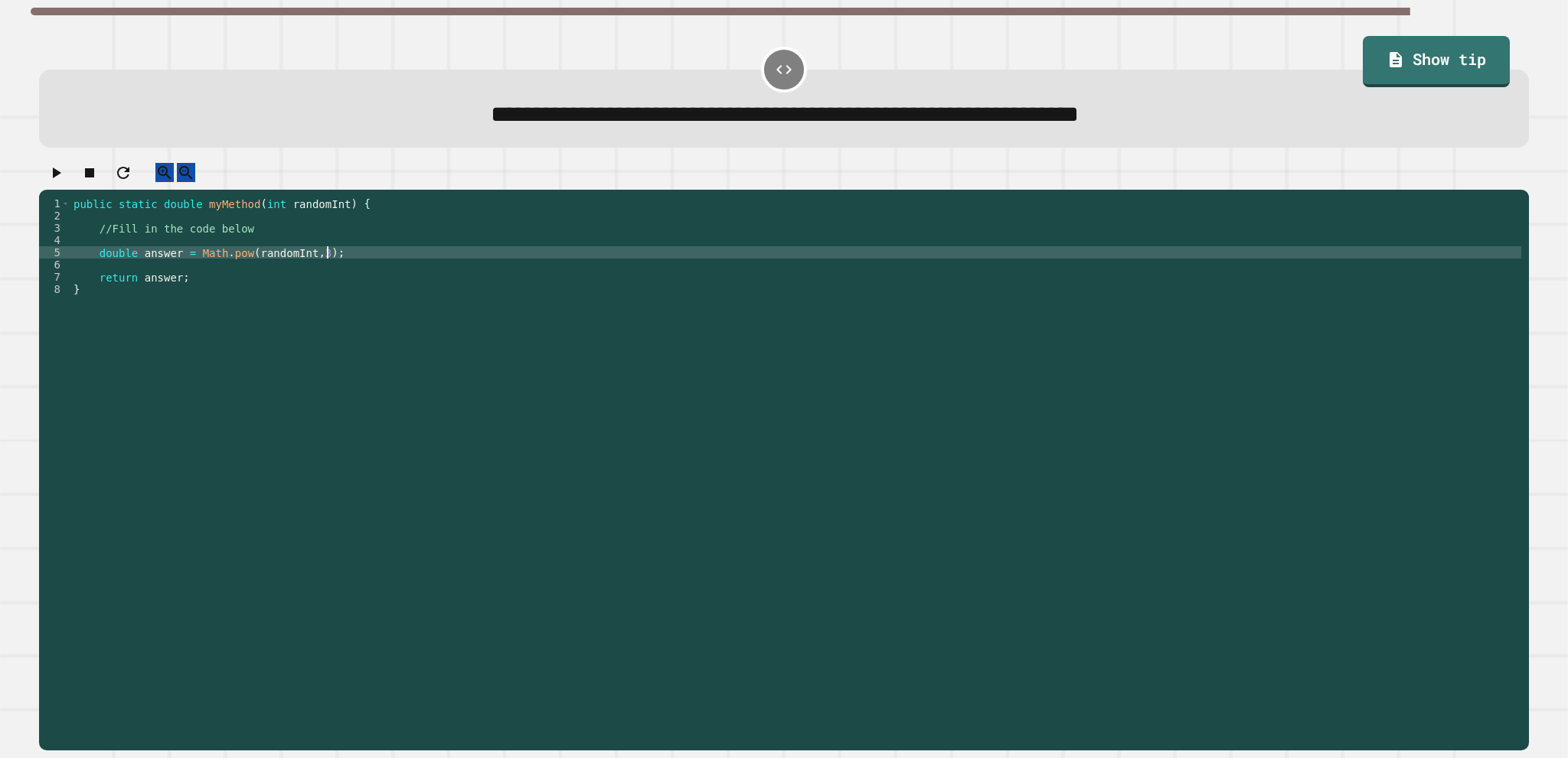
scroll to position [0, 17]
type textarea "**********"
drag, startPoint x: 41, startPoint y: 172, endPoint x: 50, endPoint y: 178, distance: 10.8
click at [42, 172] on div at bounding box center [784, 176] width 1490 height 27
click at [50, 179] on button "button" at bounding box center [55, 173] width 18 height 19
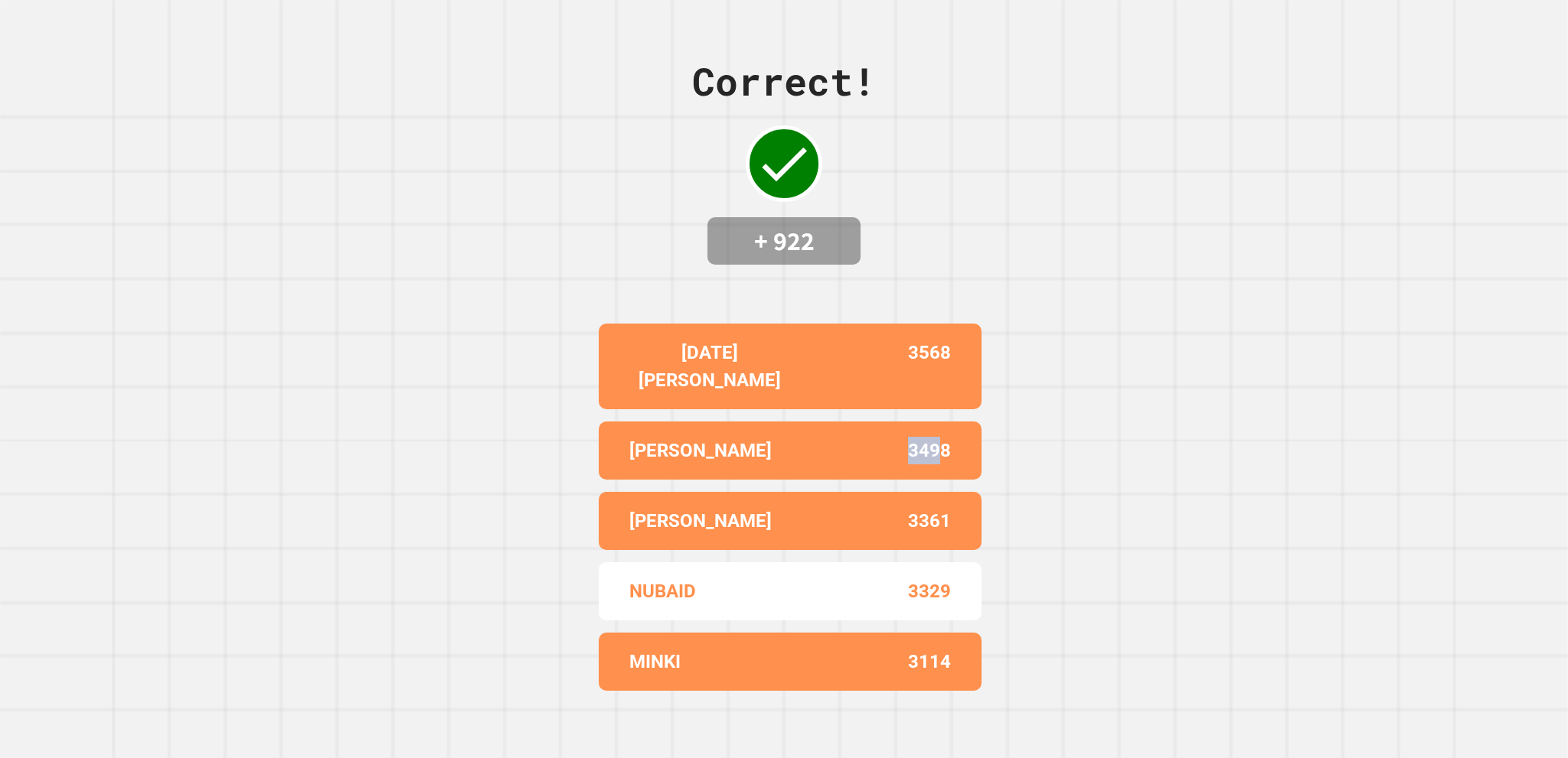
drag, startPoint x: 821, startPoint y: 439, endPoint x: 951, endPoint y: 431, distance: 130.2
click at [946, 431] on div "SHUHUL RAINA 3498" at bounding box center [790, 451] width 383 height 58
click at [952, 431] on div "SHUHUL RAINA 3498" at bounding box center [790, 451] width 383 height 58
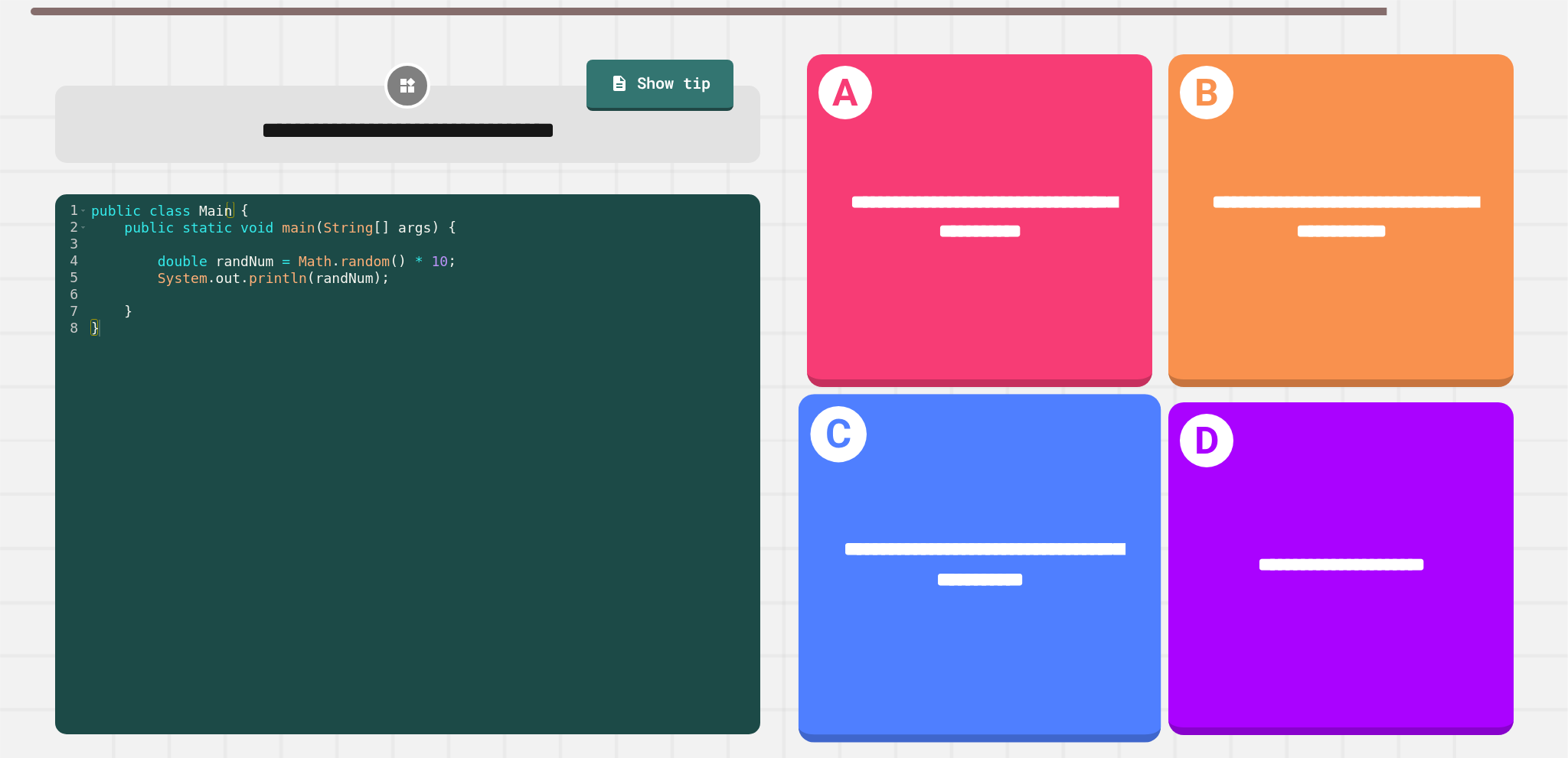
click at [1019, 560] on span "**********" at bounding box center [984, 564] width 279 height 50
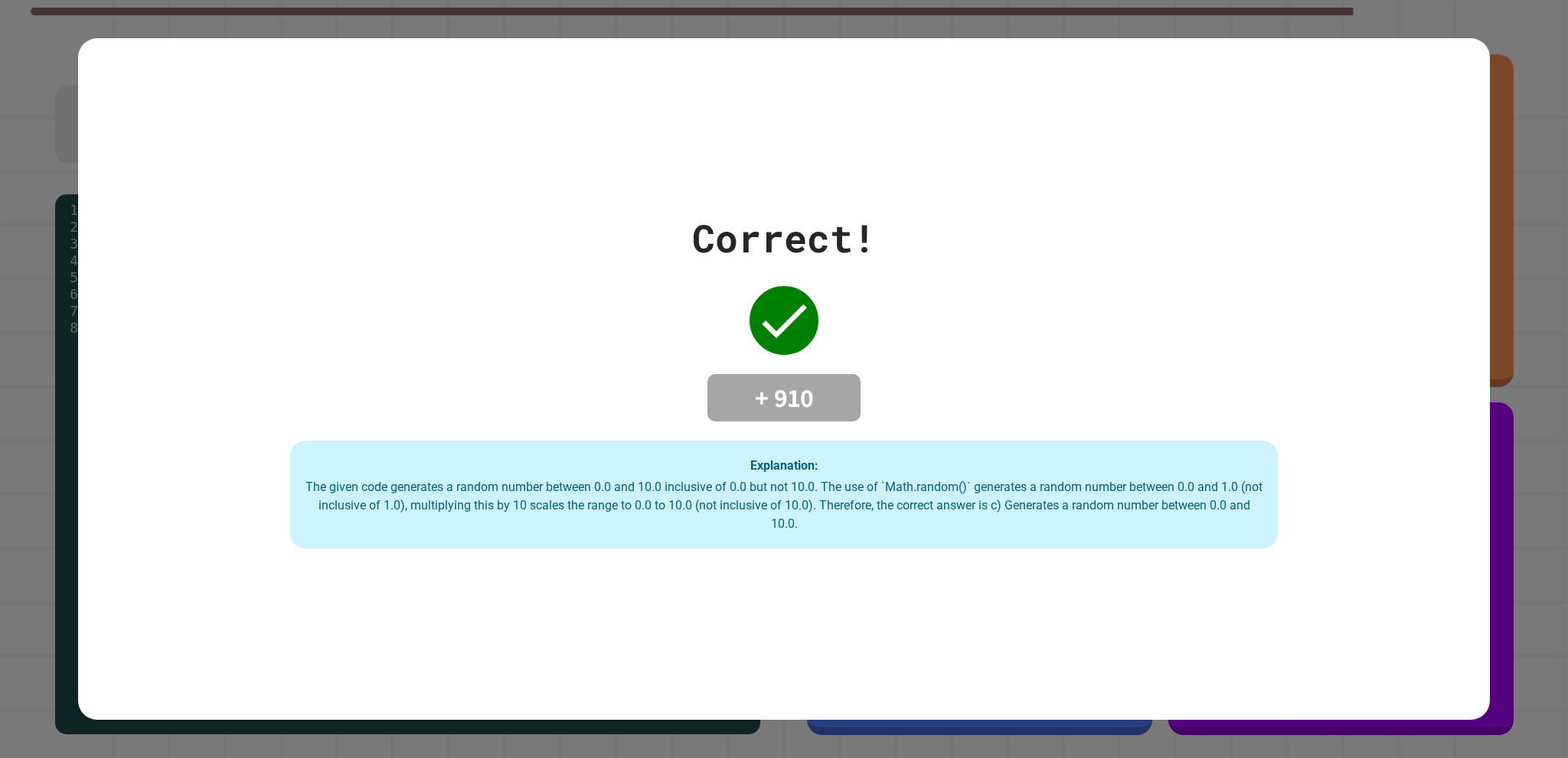
click at [784, 485] on div "The given code generates a random number between 0.0 and 10.0 inclusive of 0.0 …" at bounding box center [784, 506] width 957 height 55
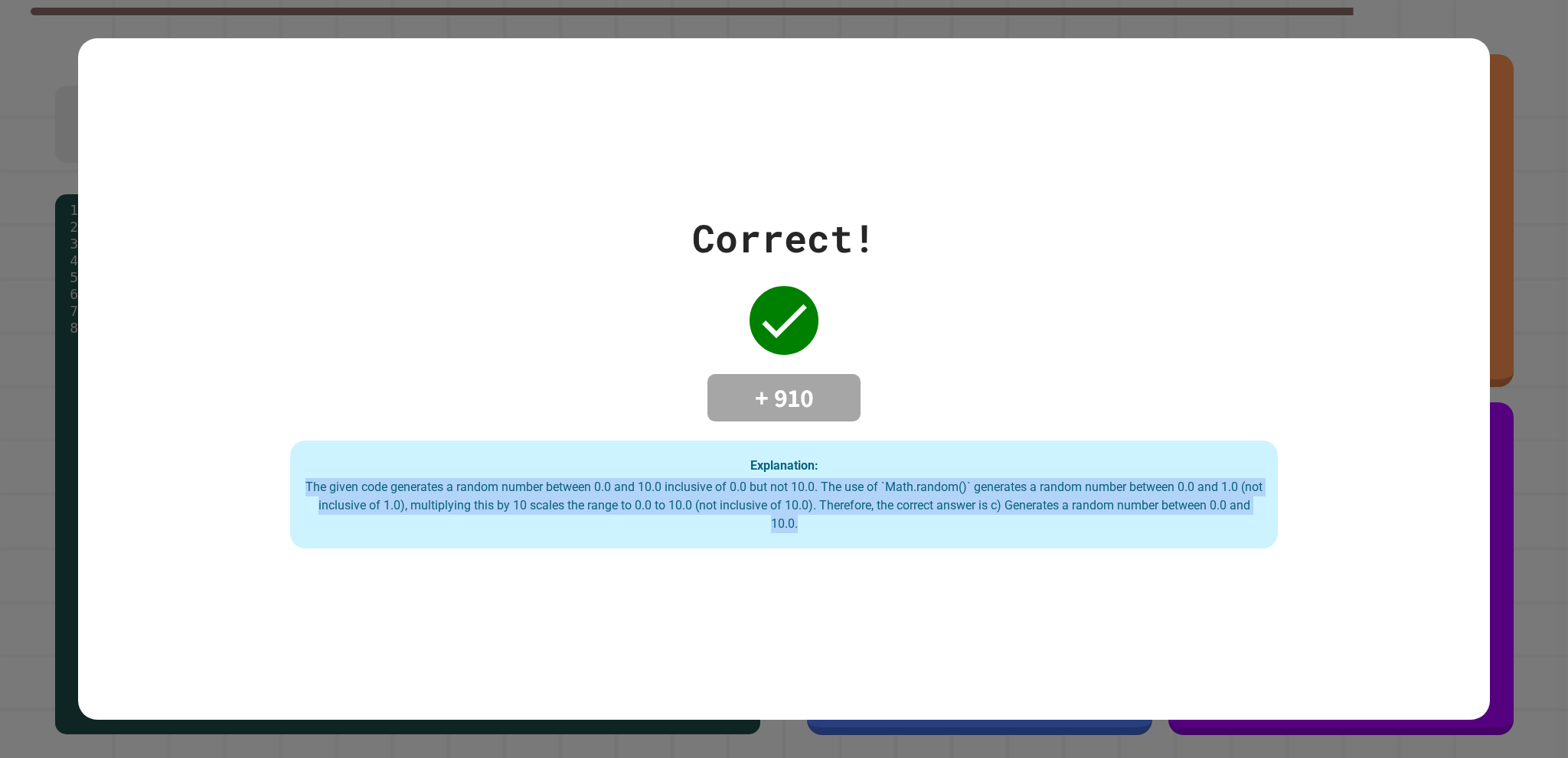
click at [784, 485] on div "The given code generates a random number between 0.0 and 10.0 inclusive of 0.0 …" at bounding box center [784, 506] width 957 height 55
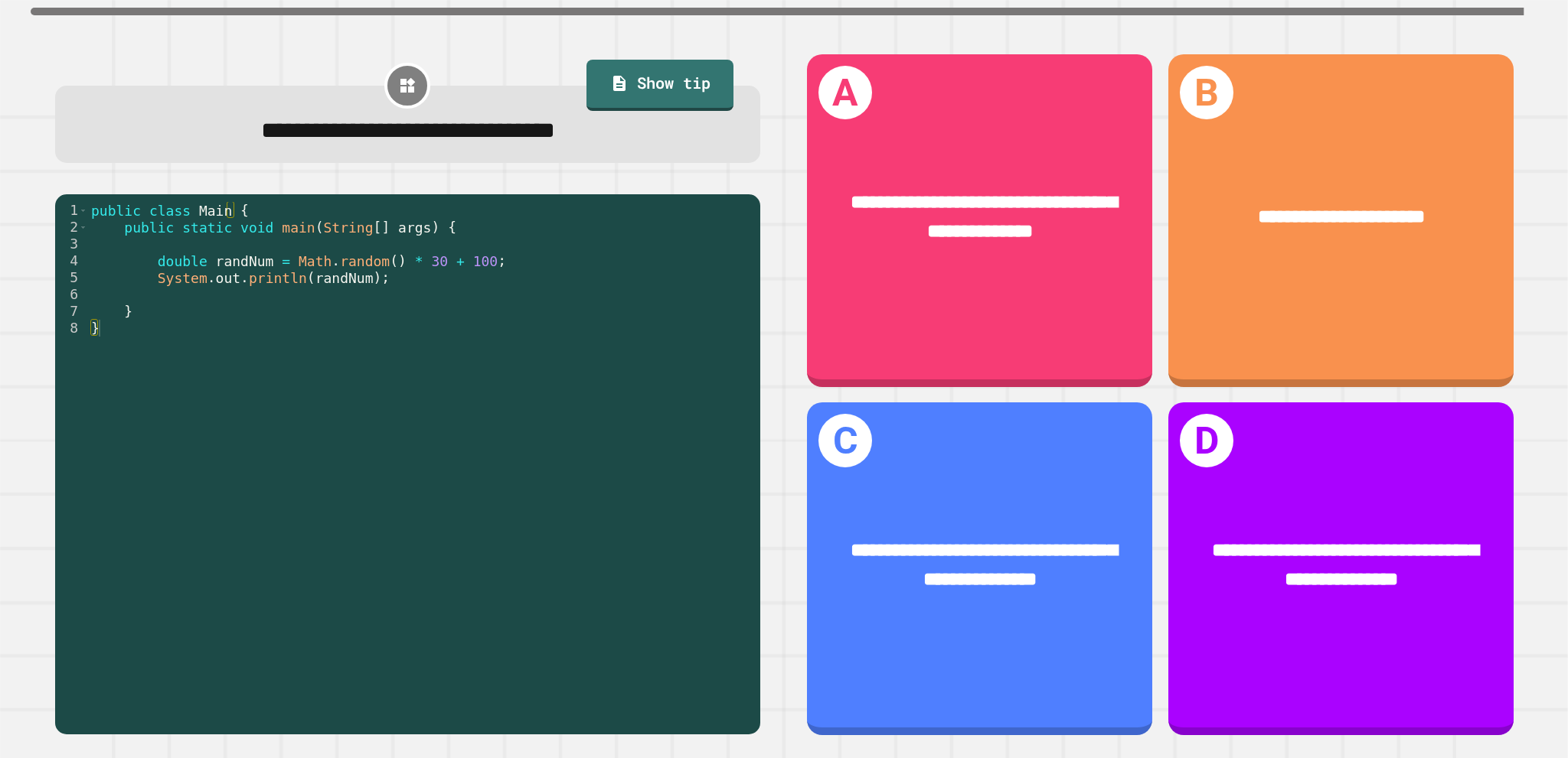
click at [482, 271] on div "public class Main { public static void main ( String [ ] args ) { double randNu…" at bounding box center [421, 463] width 665 height 522
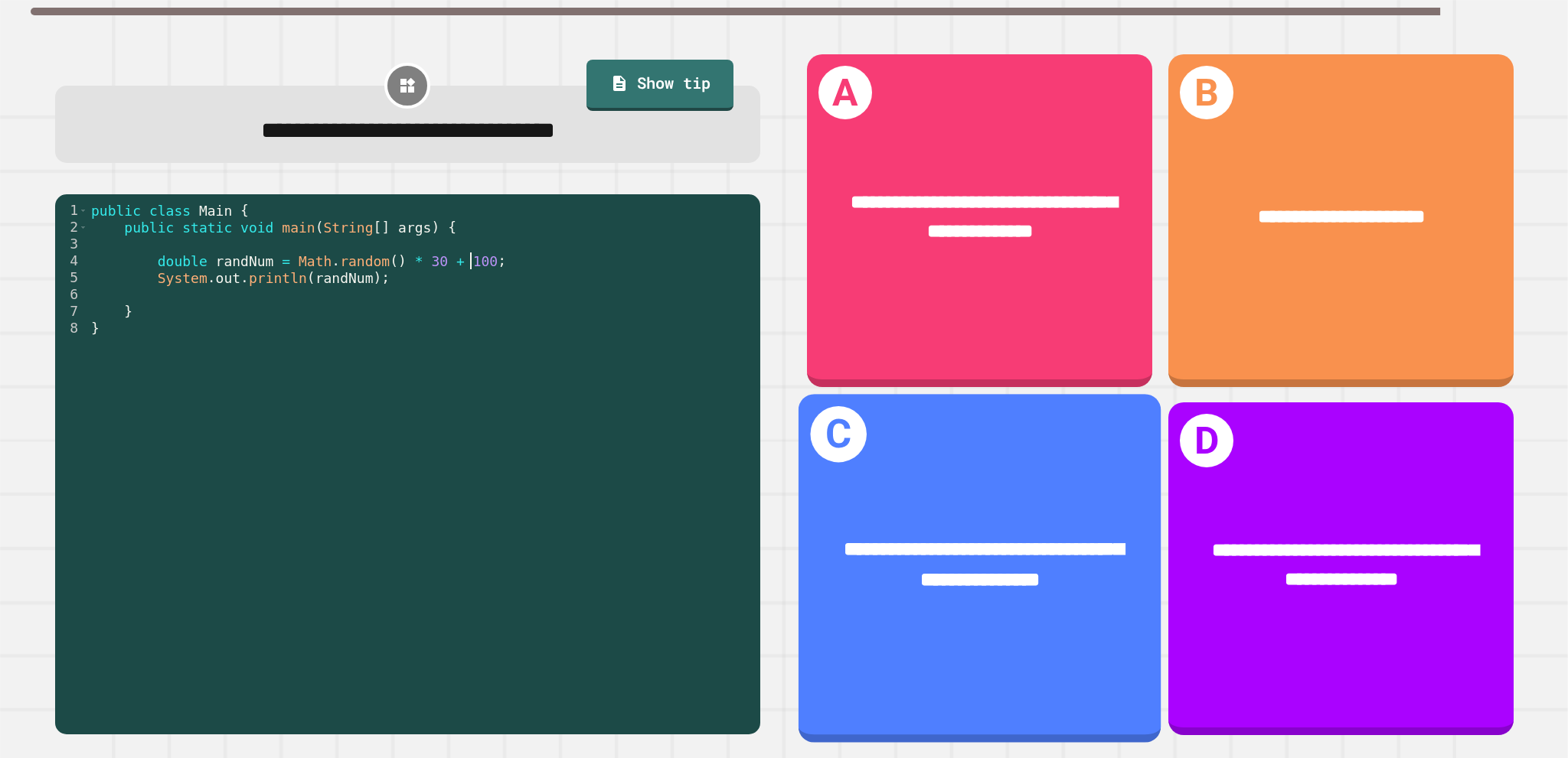
click at [935, 507] on div "**********" at bounding box center [979, 564] width 362 height 139
